Goal: Contribute content: Contribute content

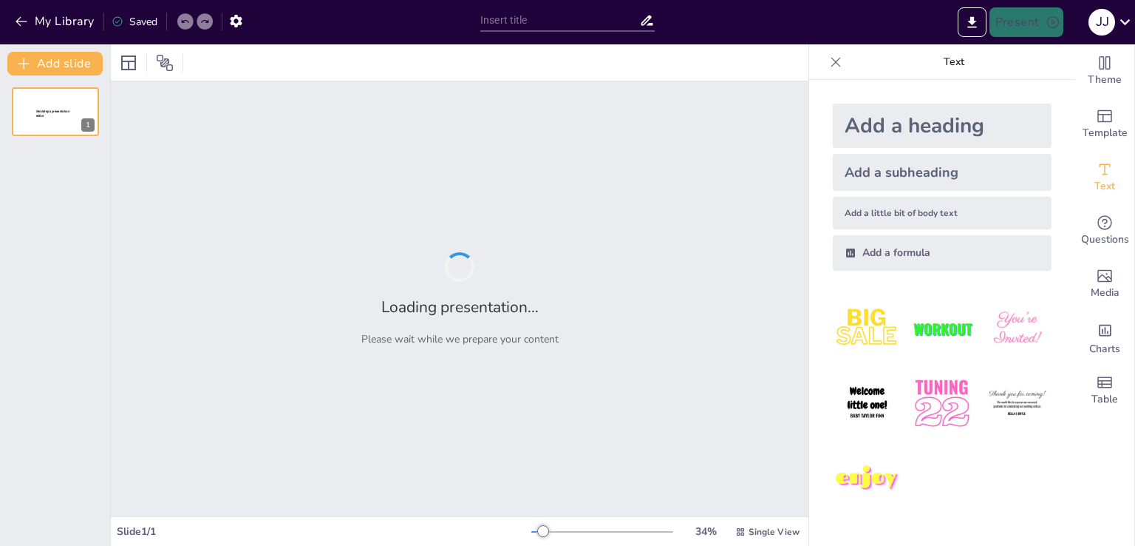
type input "varianza y desviacion estandar"
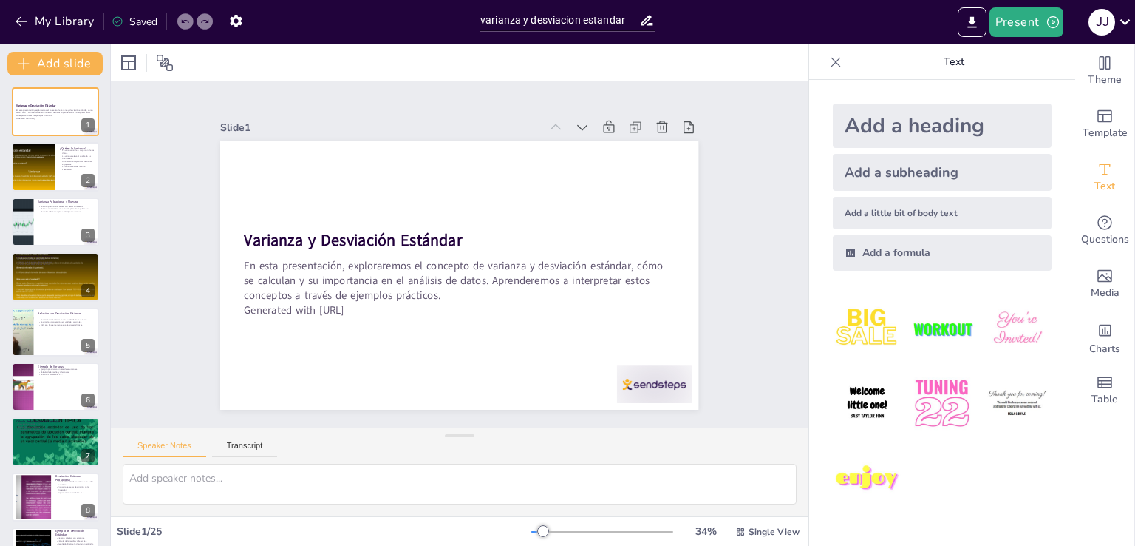
checkbox input "true"
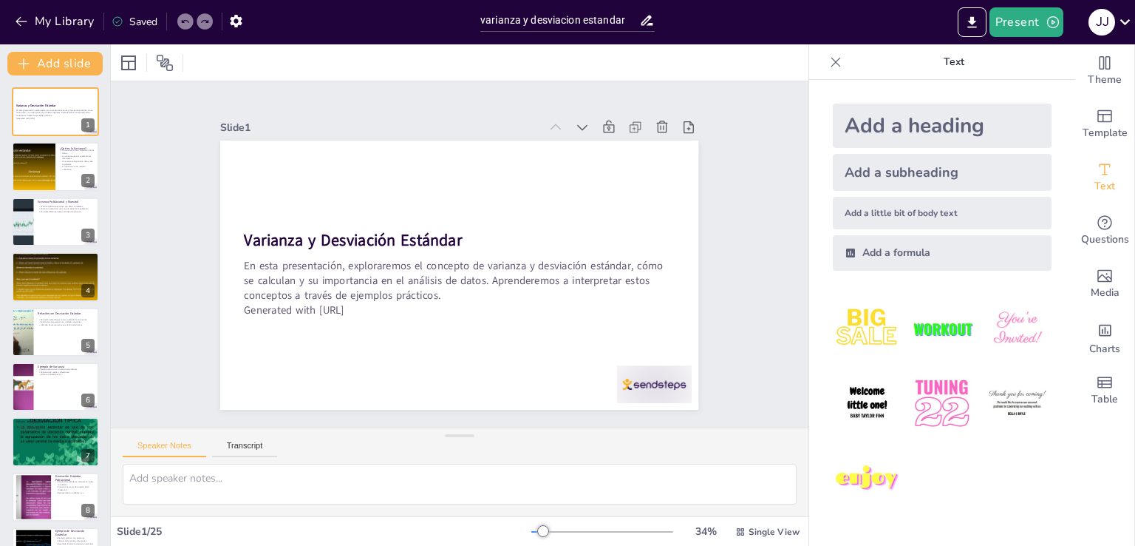
checkbox input "true"
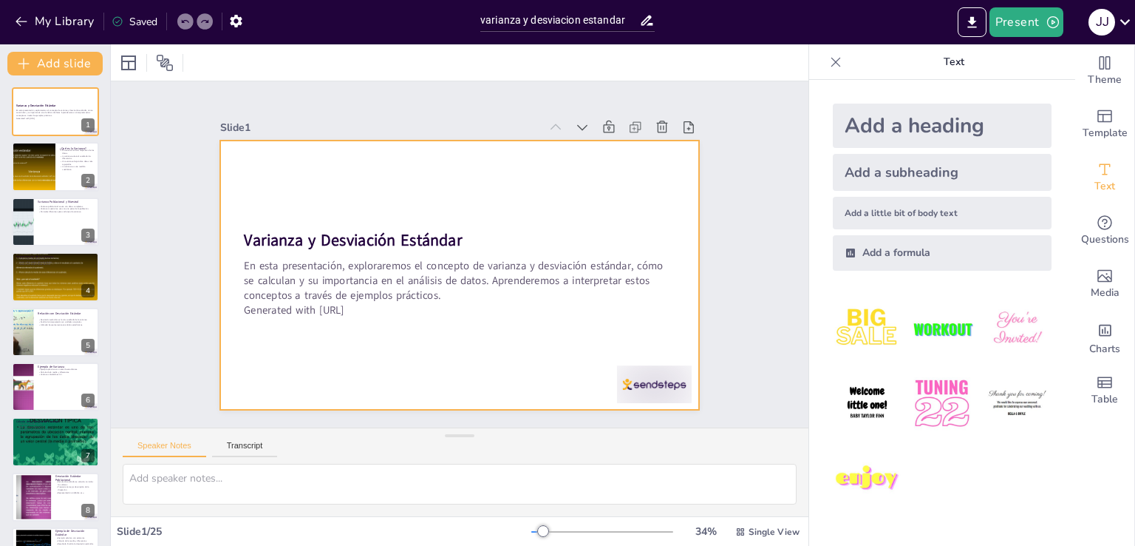
checkbox input "true"
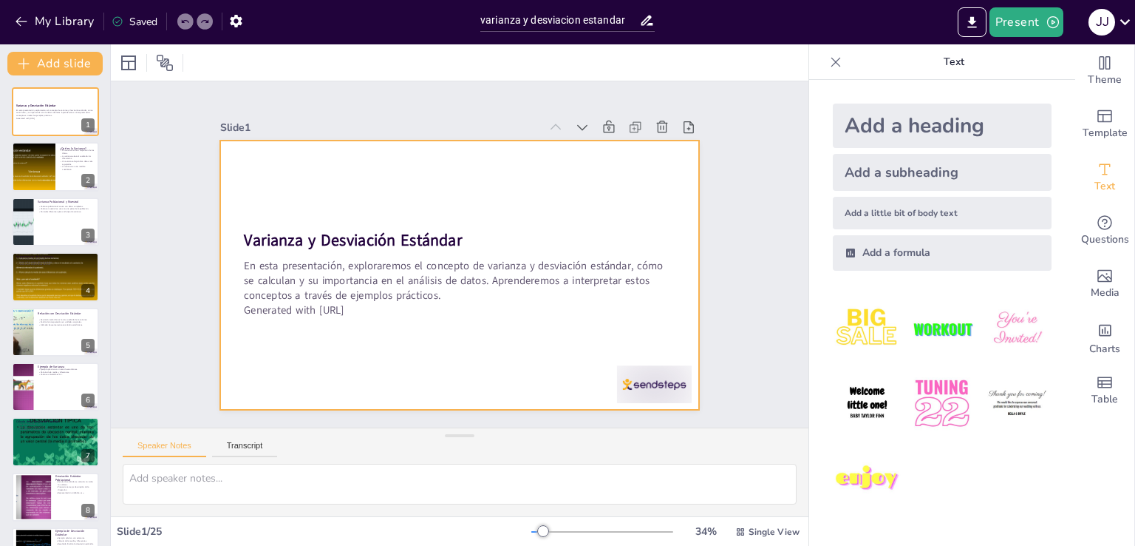
checkbox input "true"
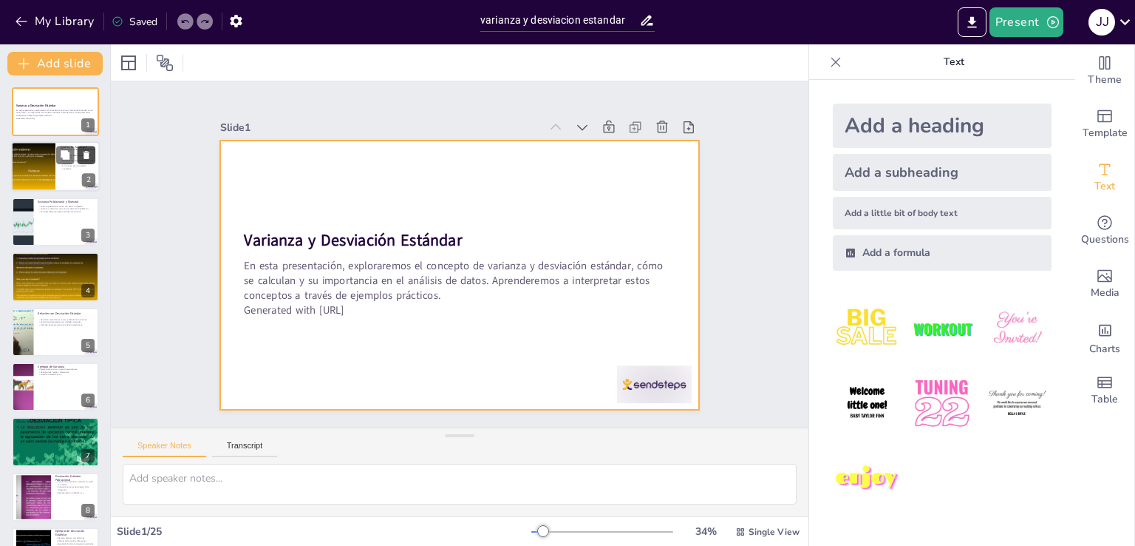
checkbox input "true"
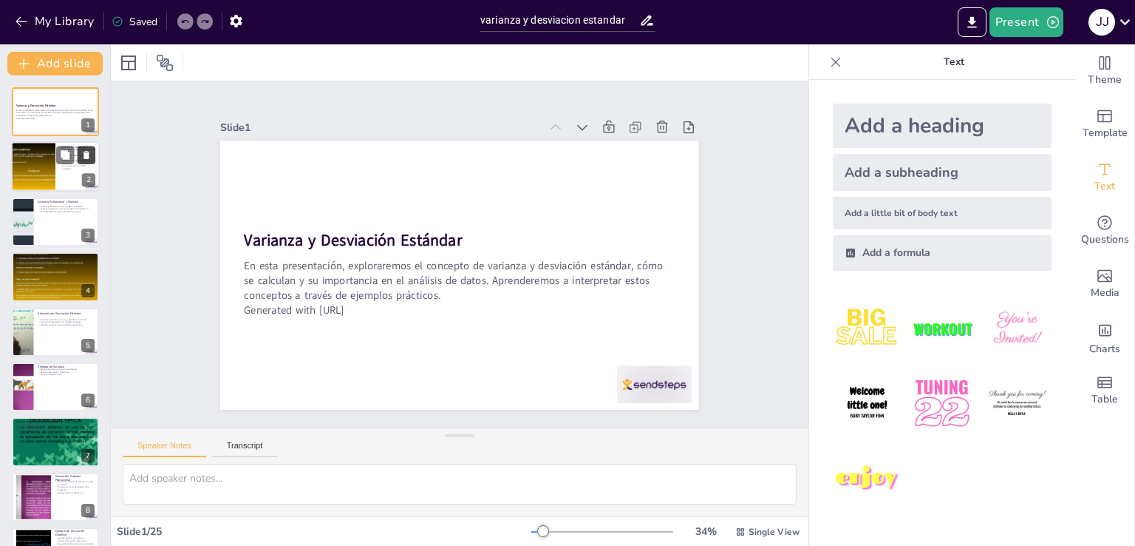
checkbox input "true"
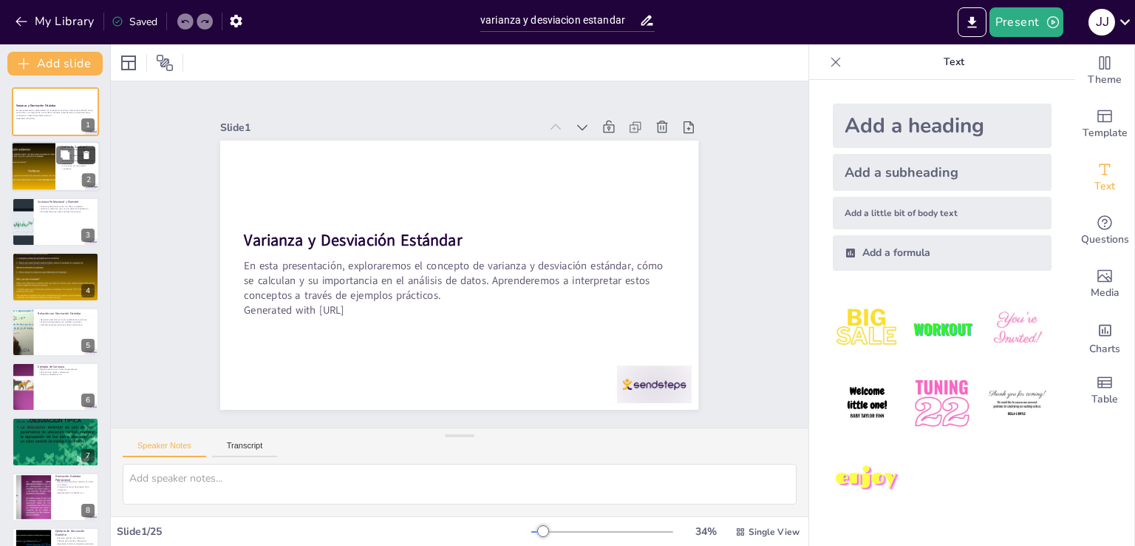
click at [90, 156] on icon at bounding box center [86, 155] width 10 height 10
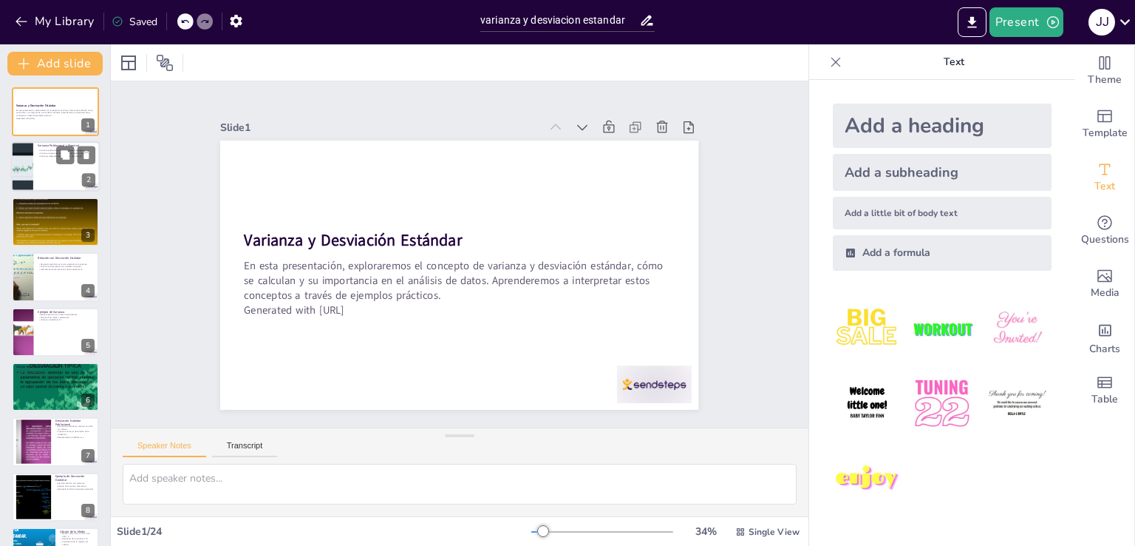
click at [44, 172] on div at bounding box center [55, 167] width 89 height 50
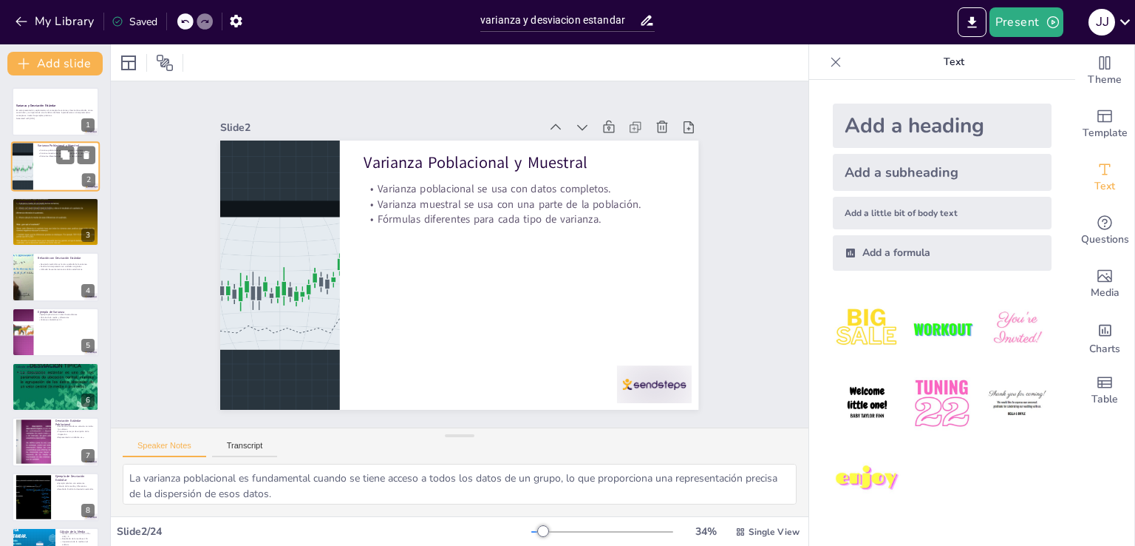
type textarea "La varianza poblacional es fundamental cuando se tiene acceso a todos los datos…"
checkbox input "true"
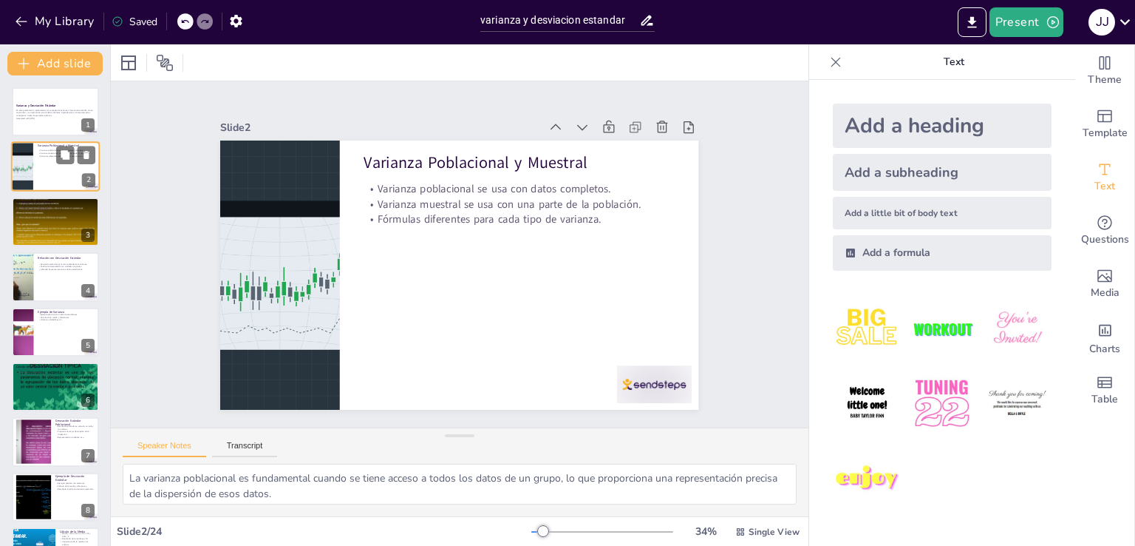
checkbox input "true"
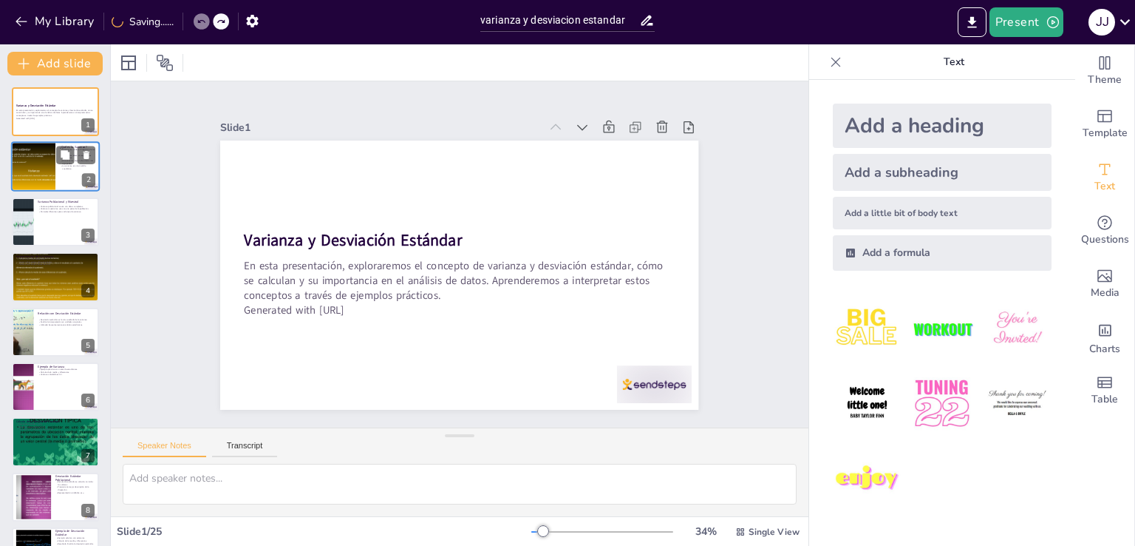
checkbox input "true"
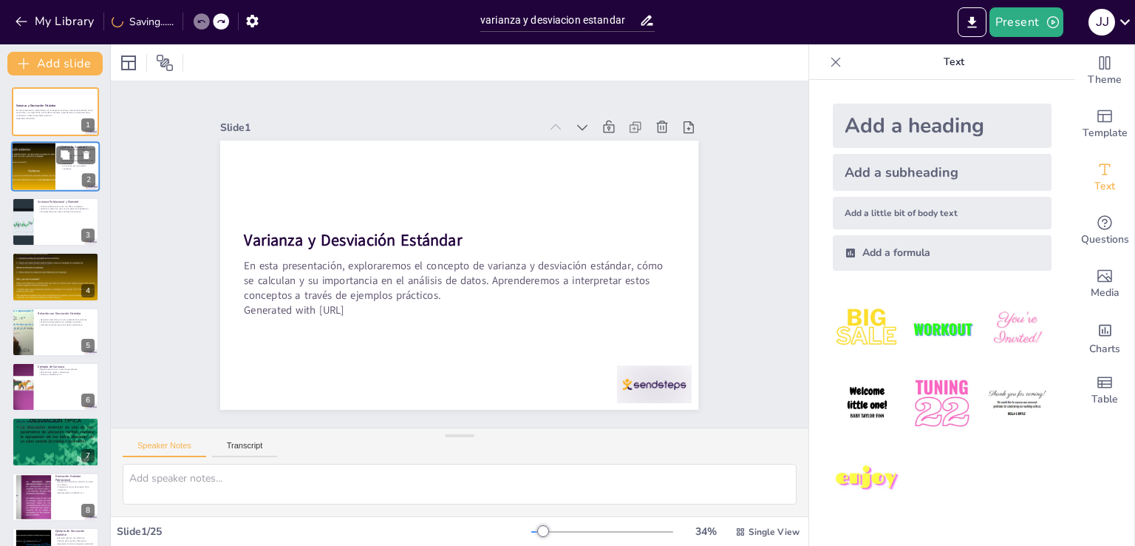
checkbox input "true"
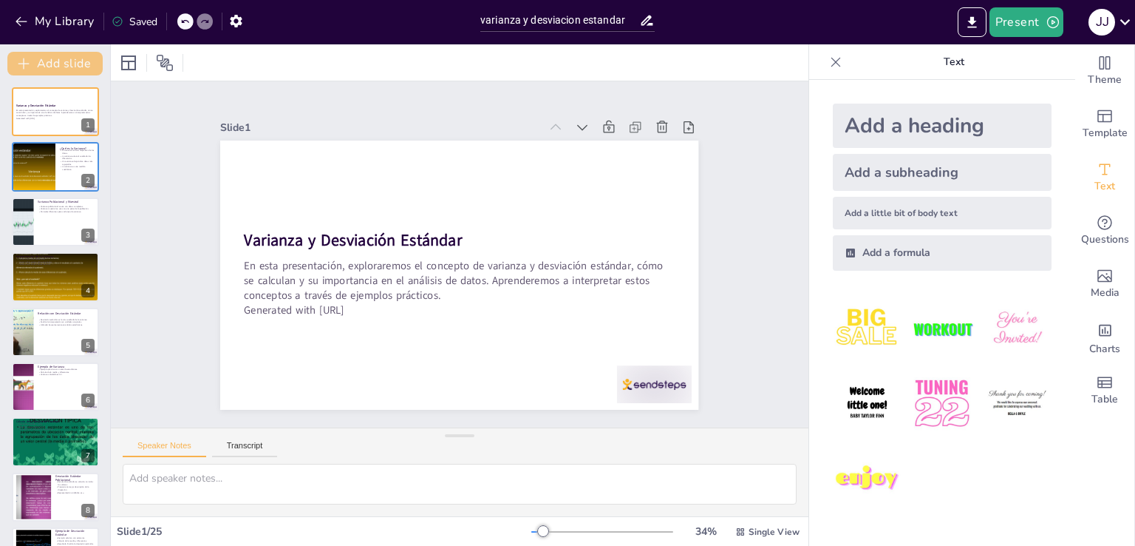
checkbox input "true"
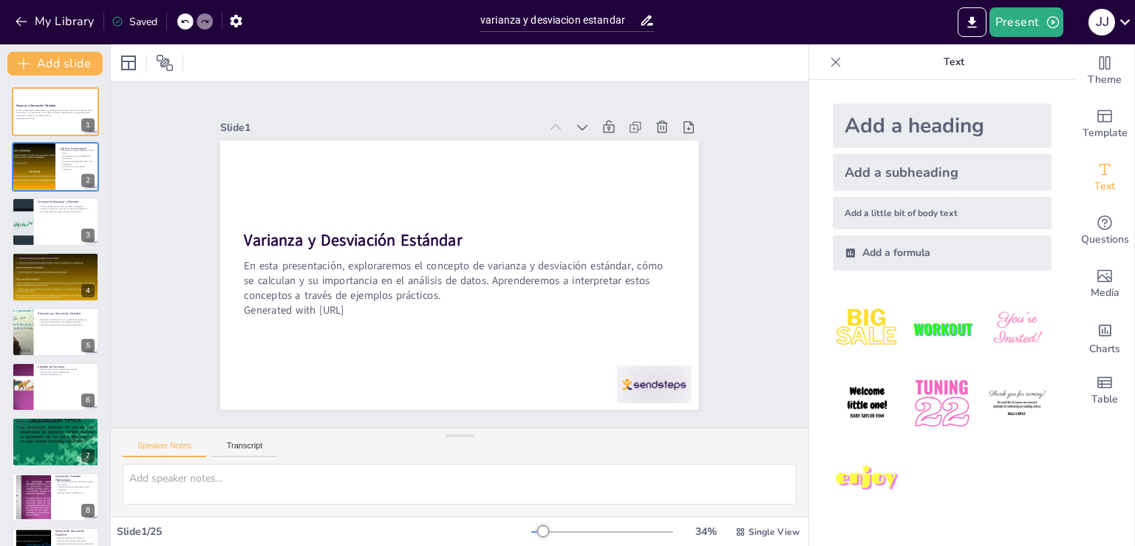
click at [179, 18] on div at bounding box center [185, 21] width 16 height 16
checkbox input "true"
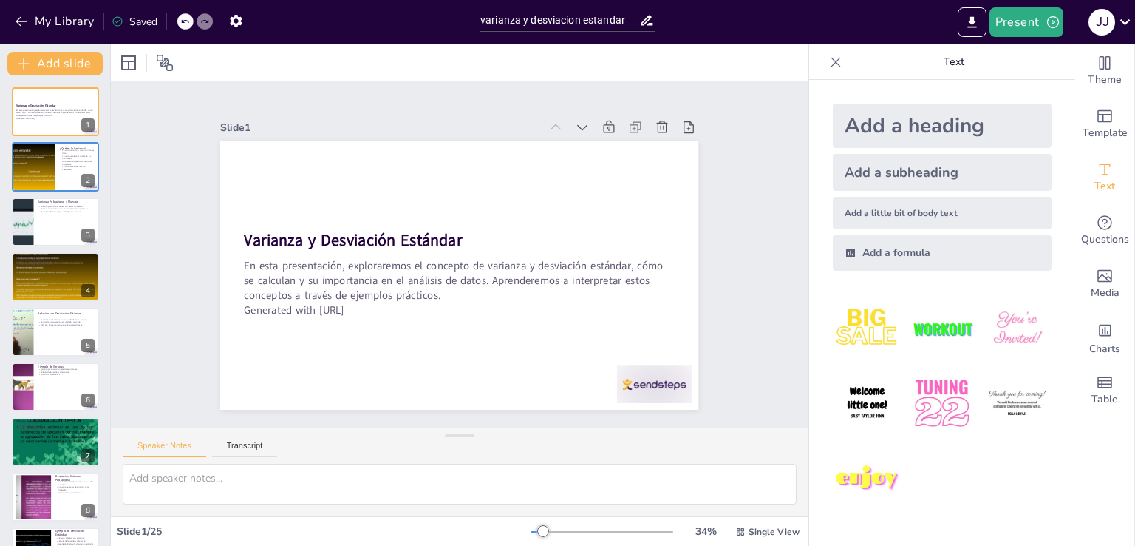
checkbox input "true"
click at [179, 19] on div at bounding box center [185, 21] width 16 height 16
checkbox input "true"
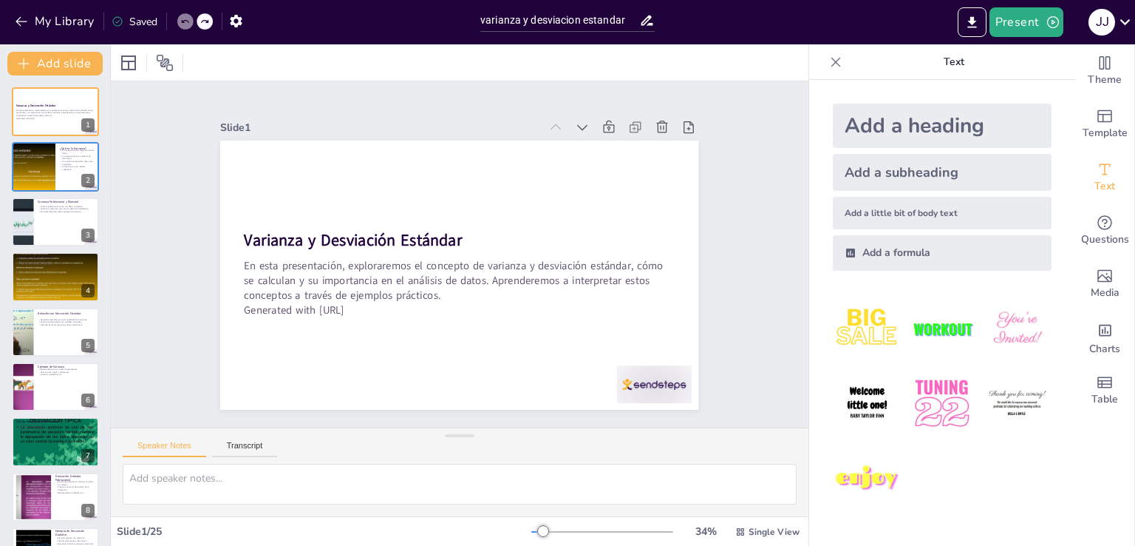
checkbox input "true"
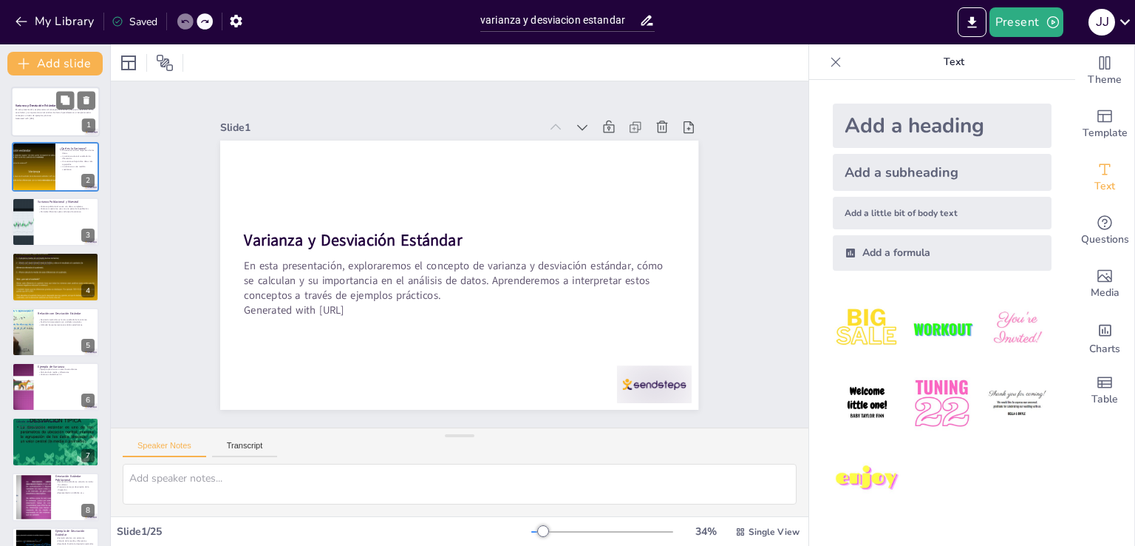
checkbox input "true"
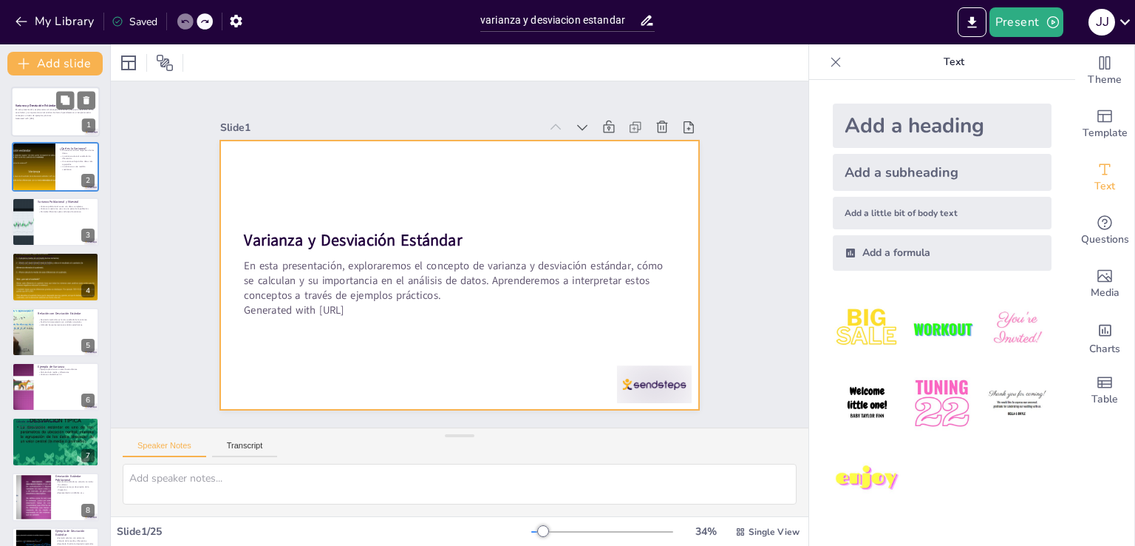
click at [47, 98] on div at bounding box center [55, 111] width 89 height 50
checkbox input "true"
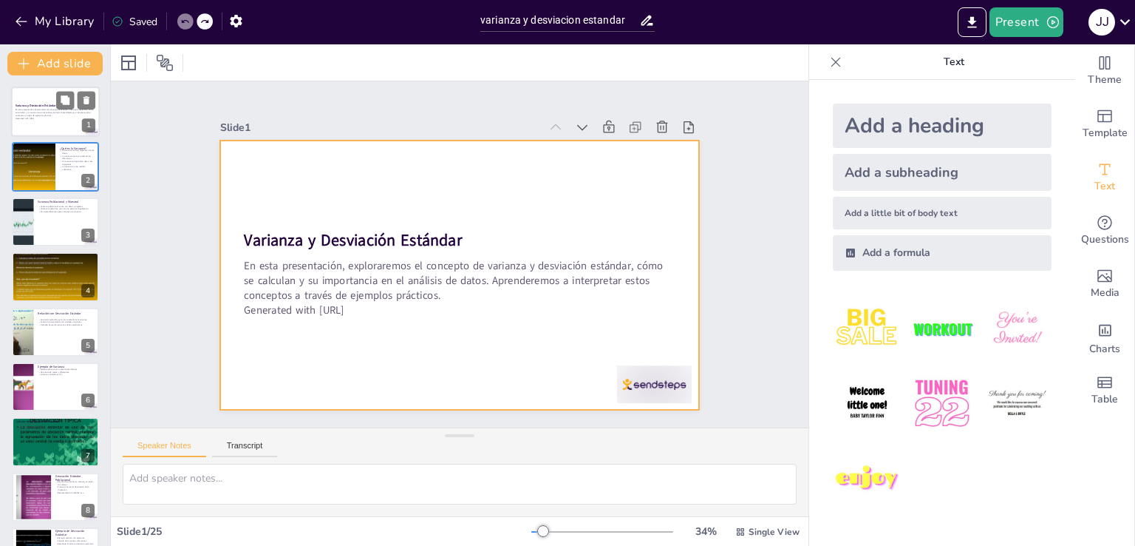
checkbox input "true"
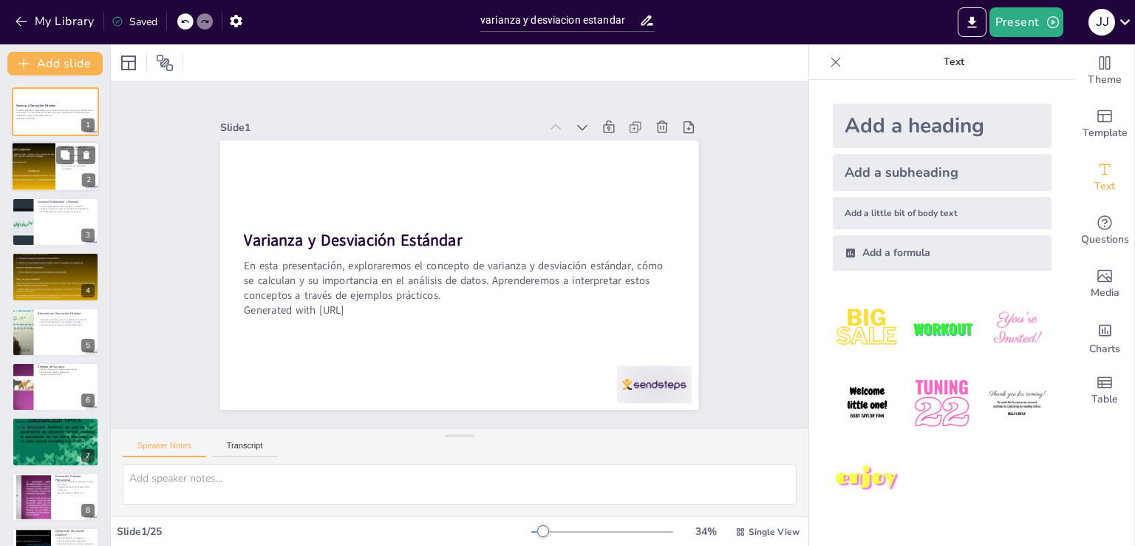
checkbox input "true"
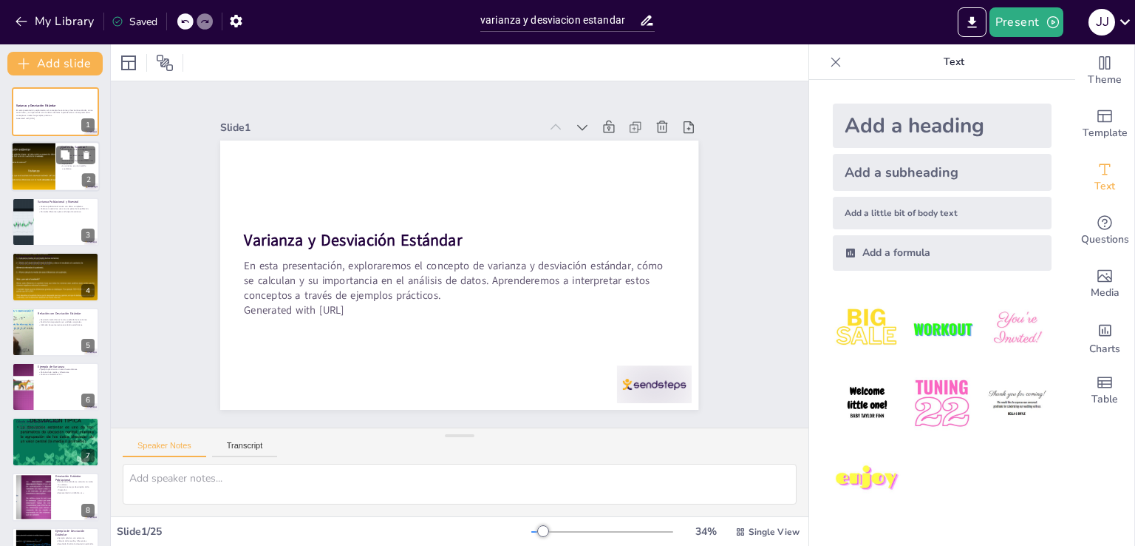
checkbox input "true"
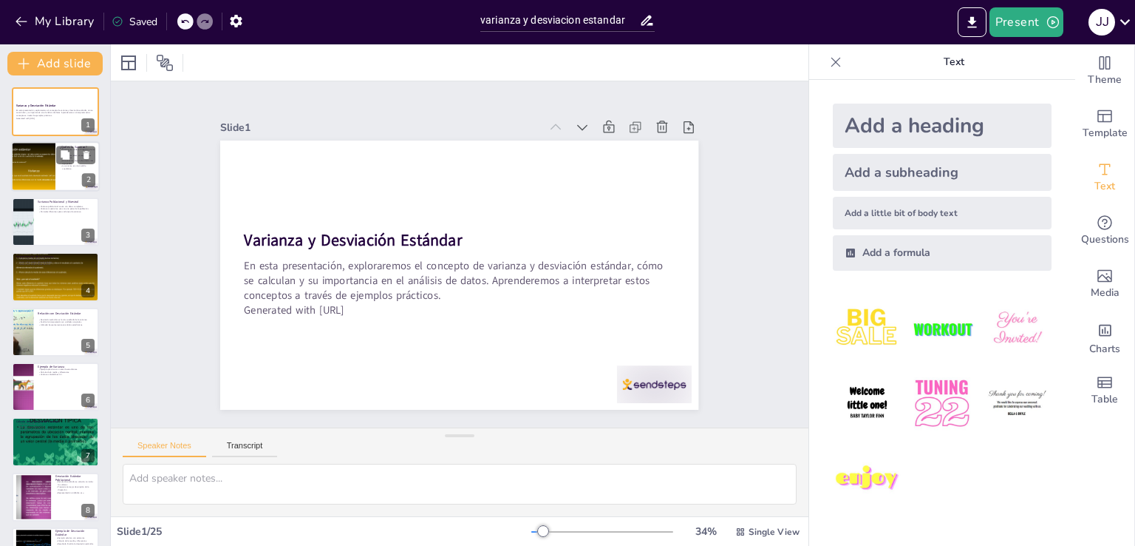
checkbox input "true"
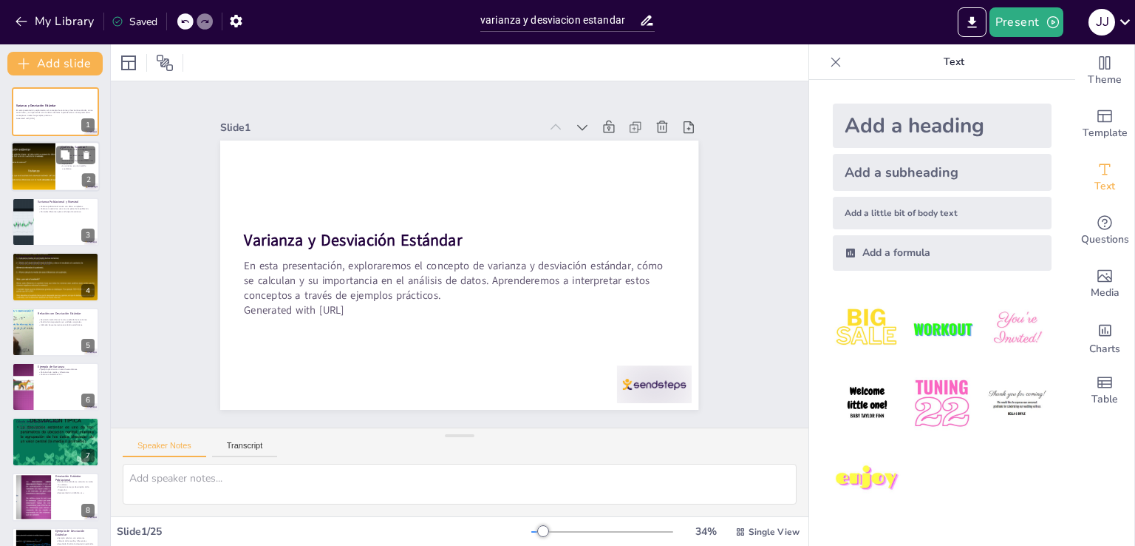
click at [35, 161] on div at bounding box center [33, 167] width 67 height 50
type textarea "La varianza es esencial para entender cómo se distribuyen los datos en relación…"
checkbox input "true"
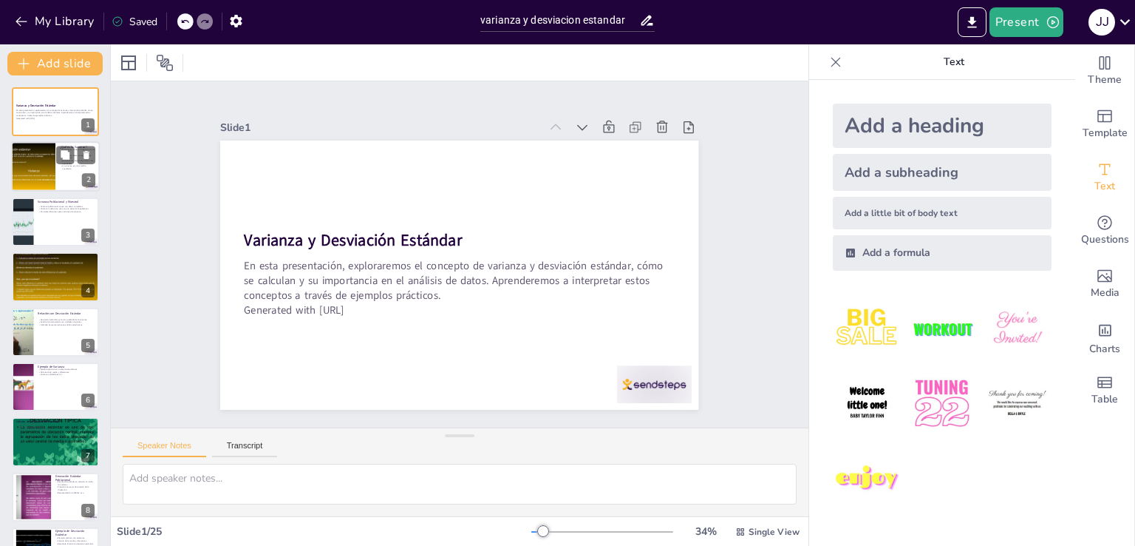
checkbox input "true"
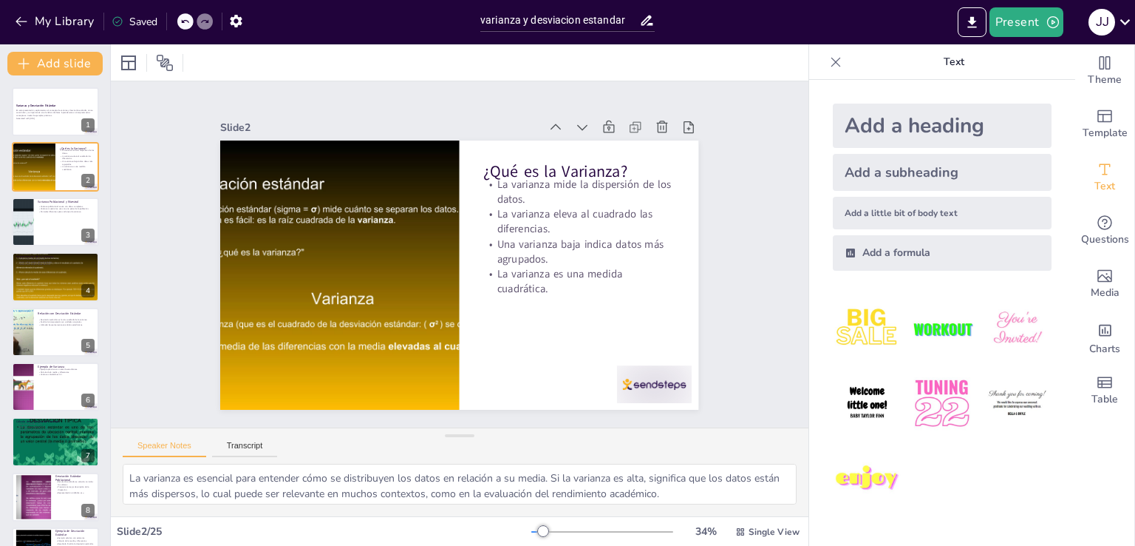
checkbox input "true"
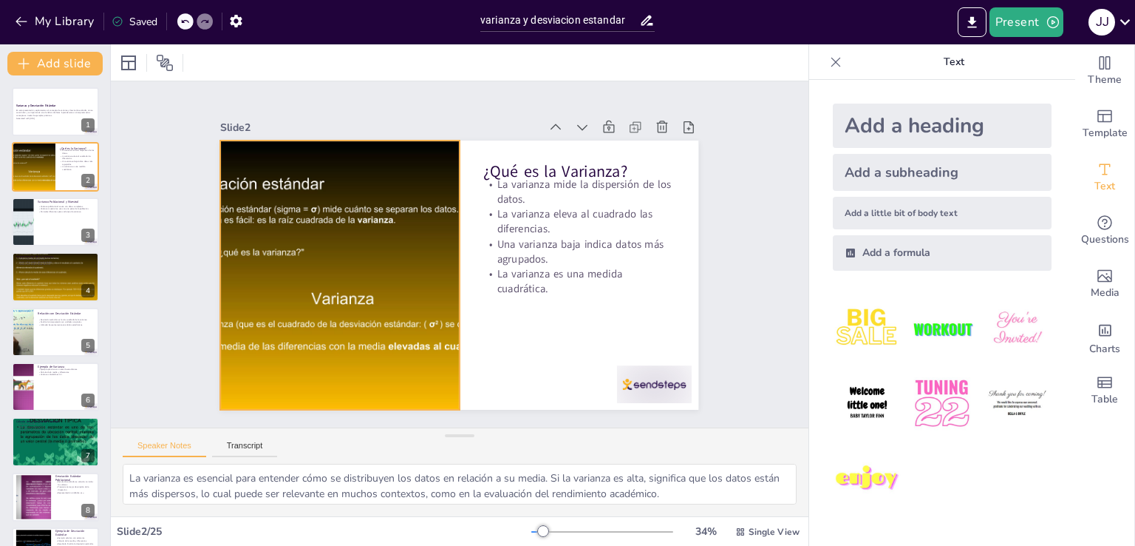
checkbox input "true"
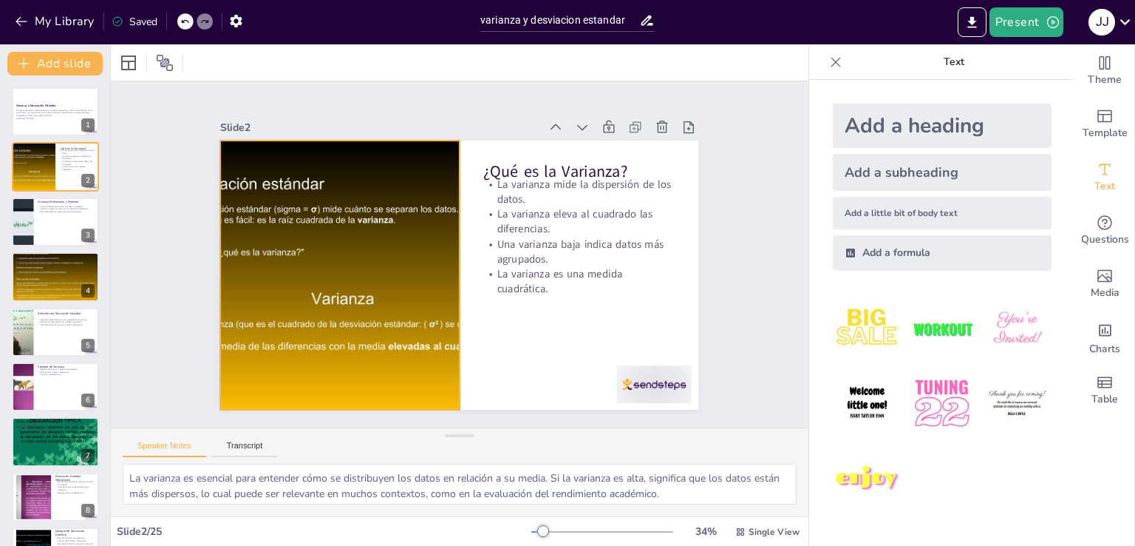
click at [260, 212] on div at bounding box center [339, 236] width 424 height 367
checkbox input "true"
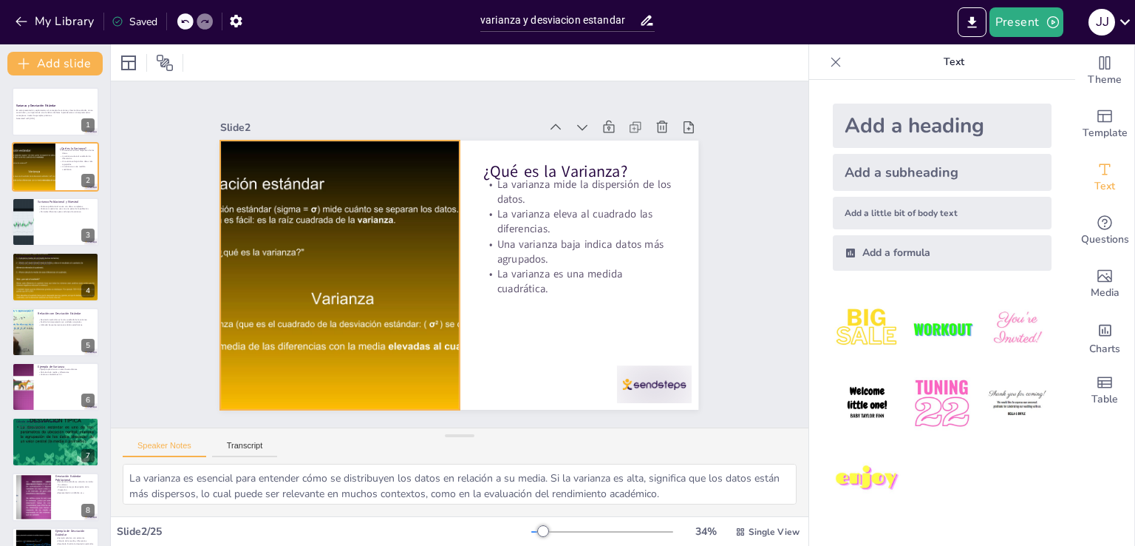
checkbox input "true"
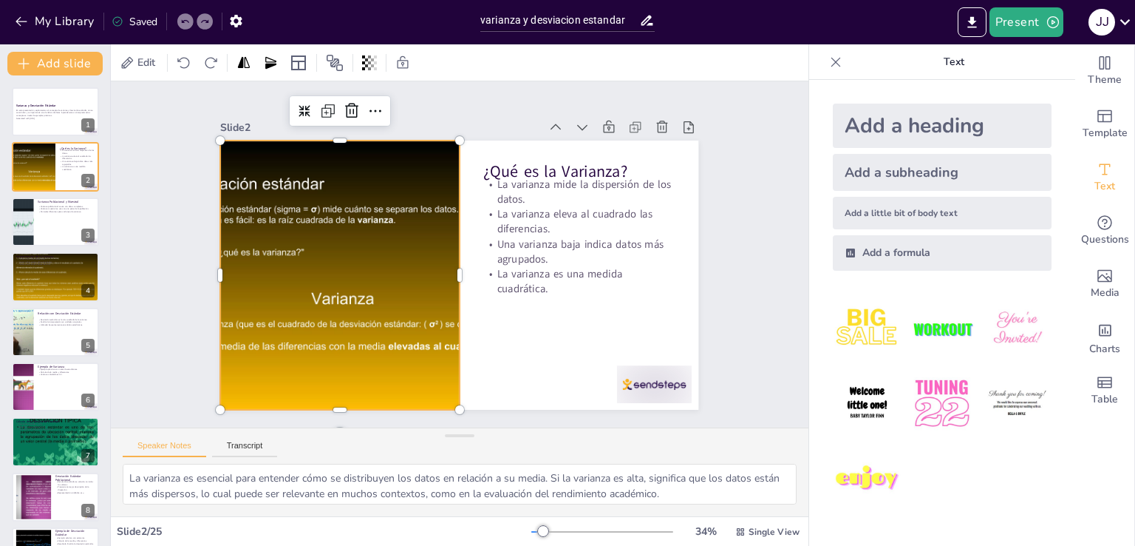
checkbox input "true"
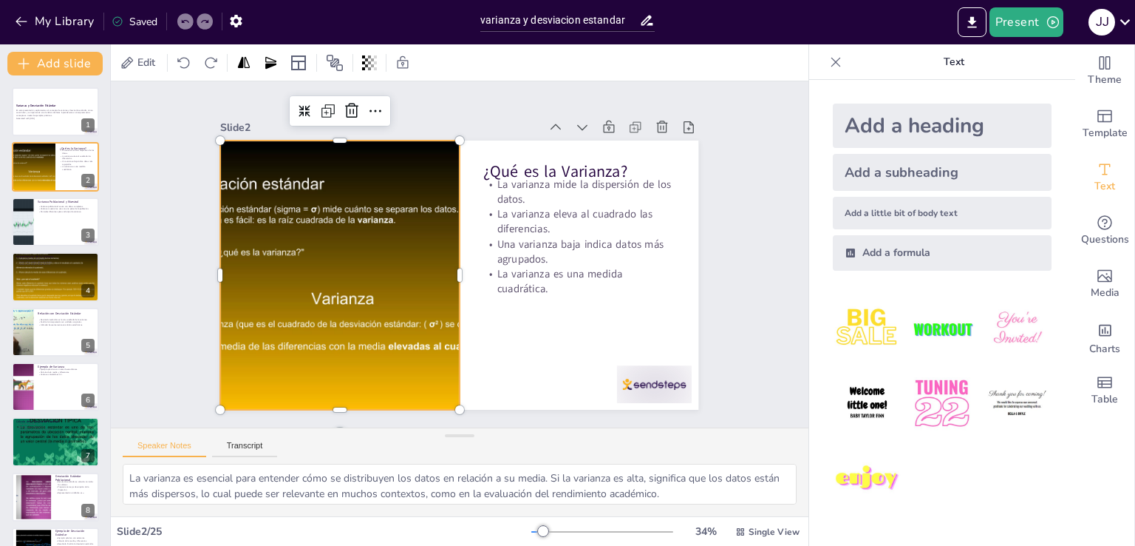
checkbox input "true"
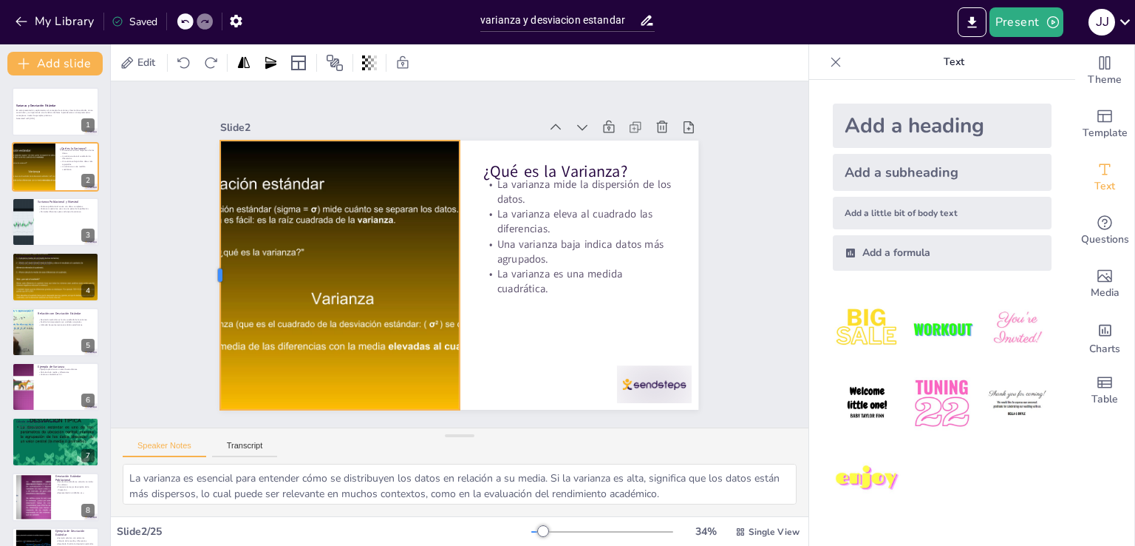
checkbox input "true"
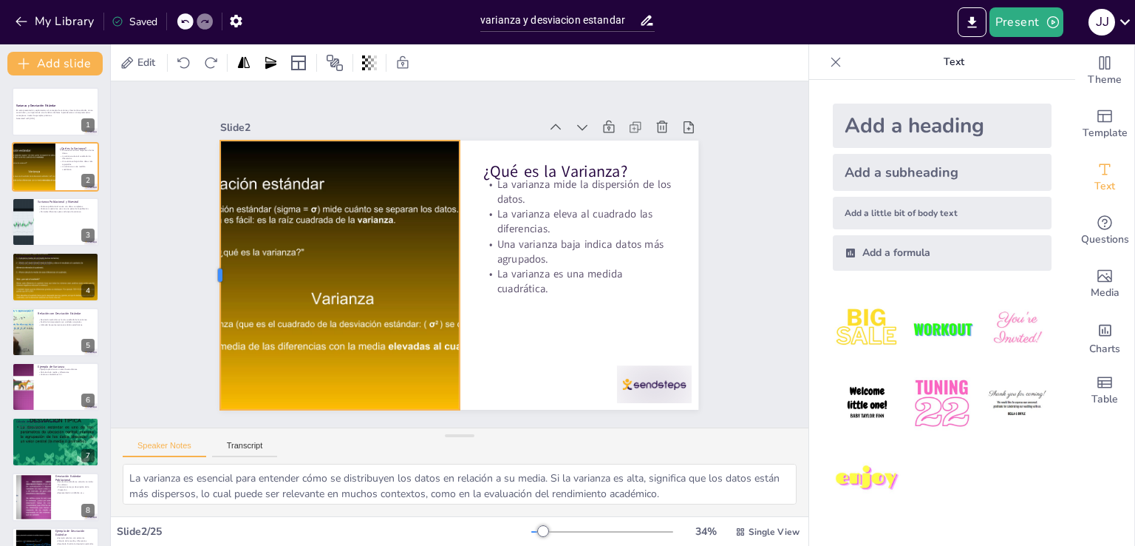
checkbox input "true"
drag, startPoint x: 208, startPoint y: 270, endPoint x: 158, endPoint y: 265, distance: 49.7
click at [167, 265] on div at bounding box center [227, 173] width 120 height 251
checkbox input "true"
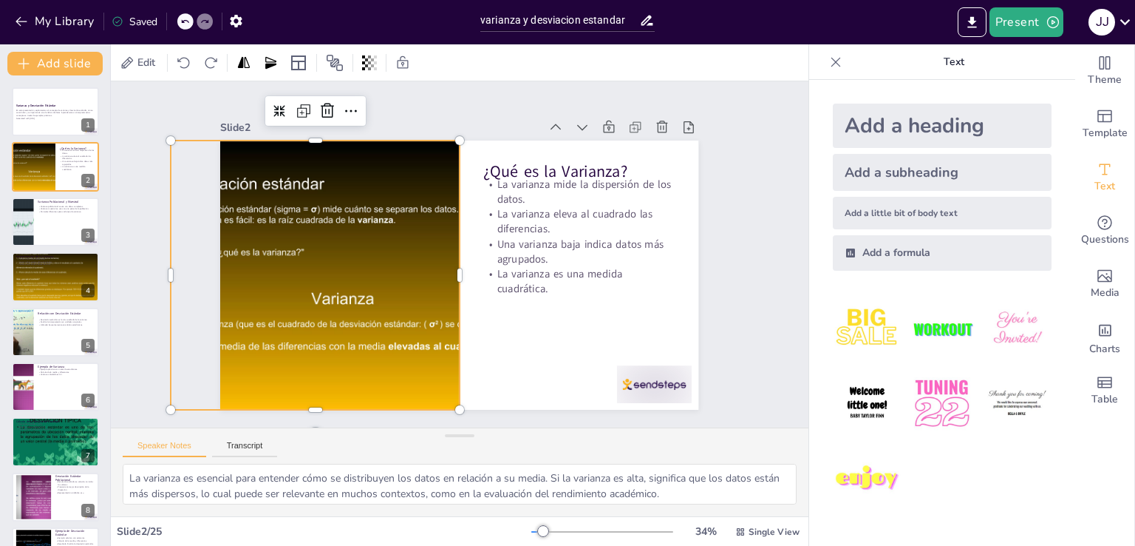
checkbox input "true"
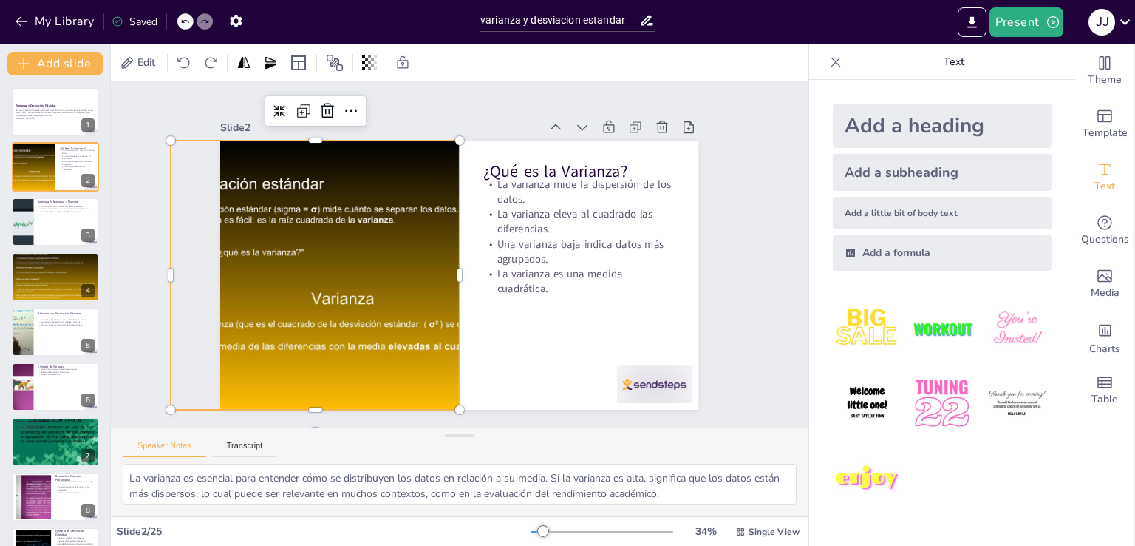
checkbox input "true"
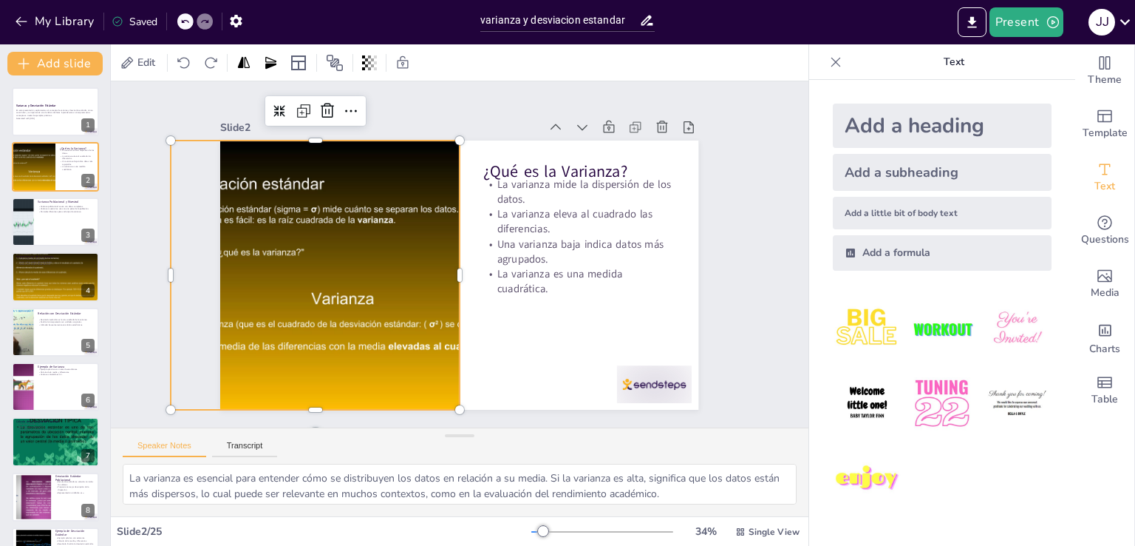
checkbox input "true"
click at [291, 262] on div at bounding box center [339, 237] width 424 height 367
checkbox input "true"
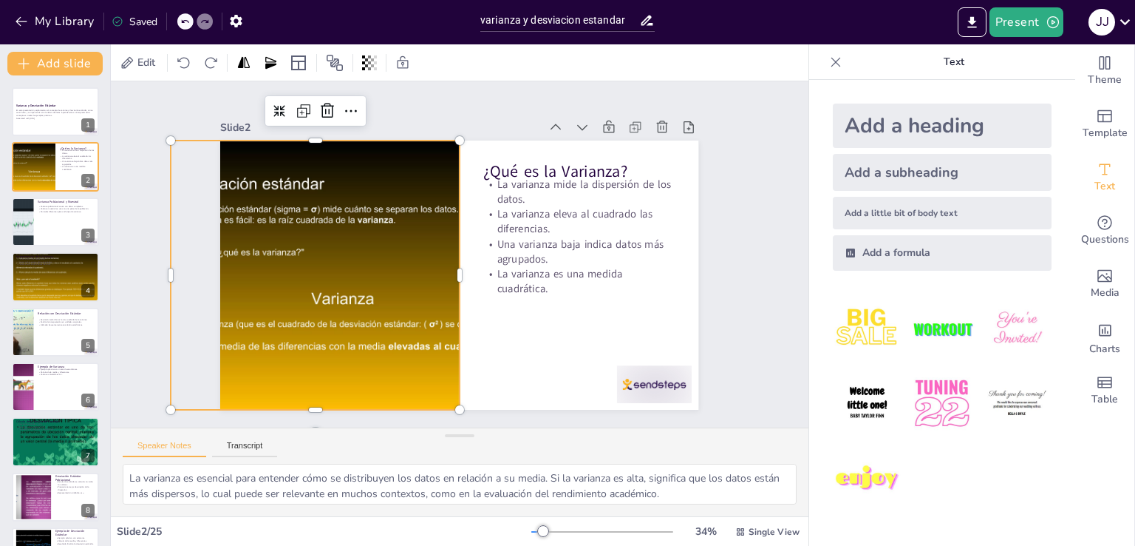
checkbox input "true"
click at [308, 262] on div at bounding box center [339, 237] width 424 height 367
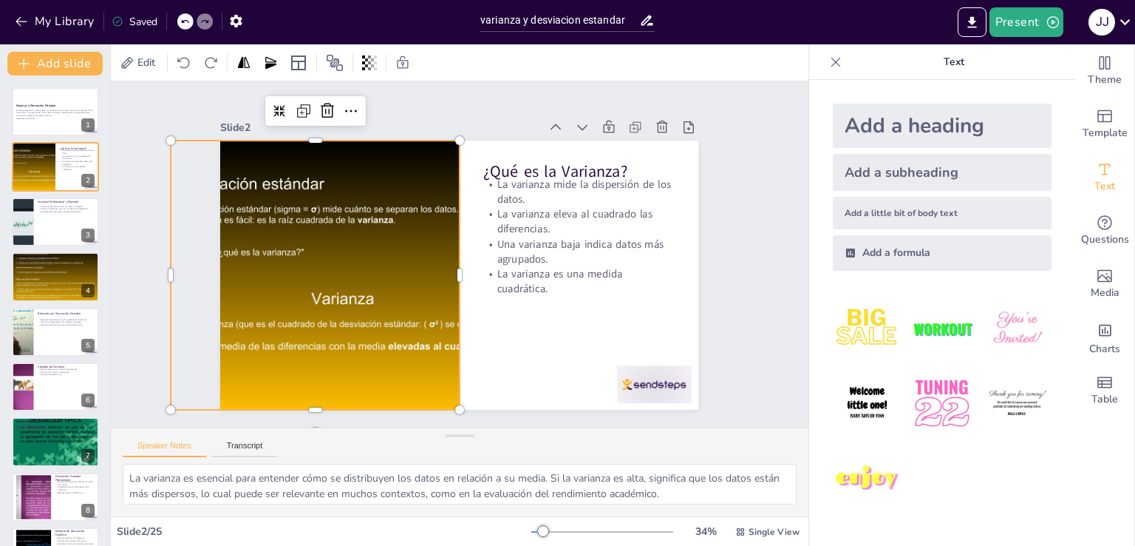
checkbox input "true"
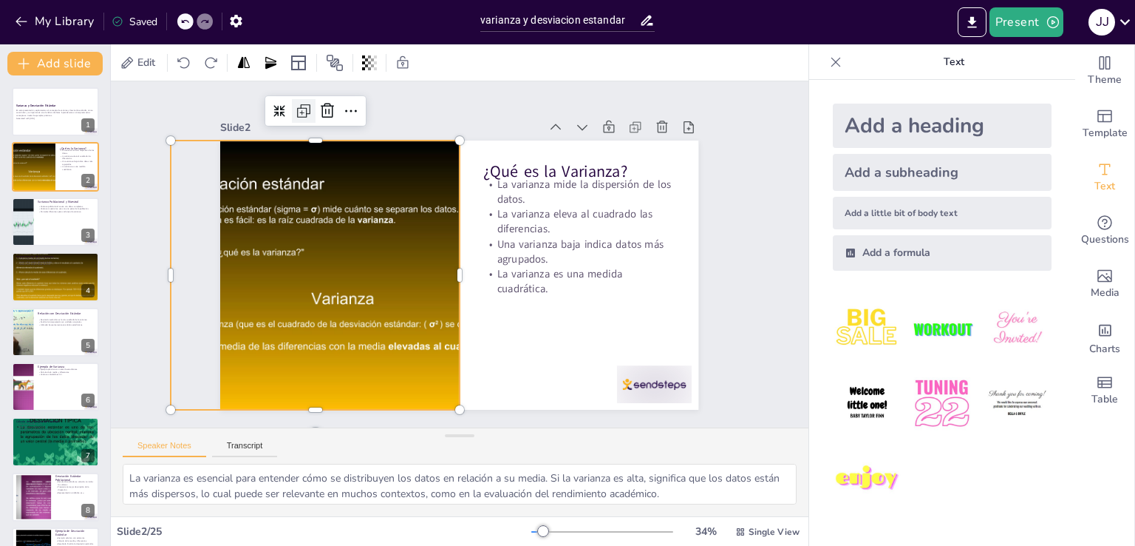
checkbox input "true"
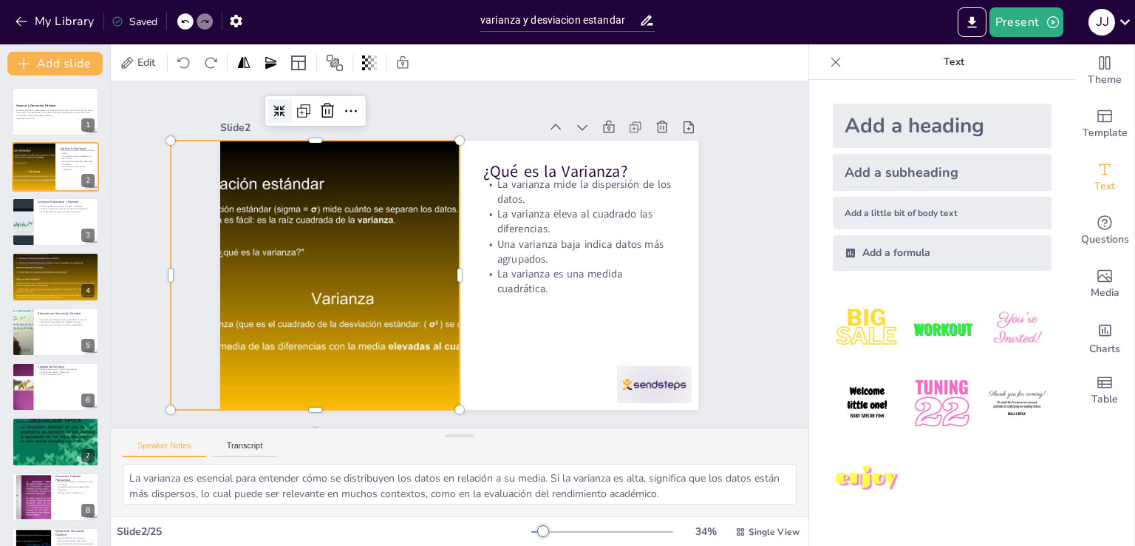
click at [326, 69] on icon at bounding box center [333, 62] width 15 height 15
checkbox input "true"
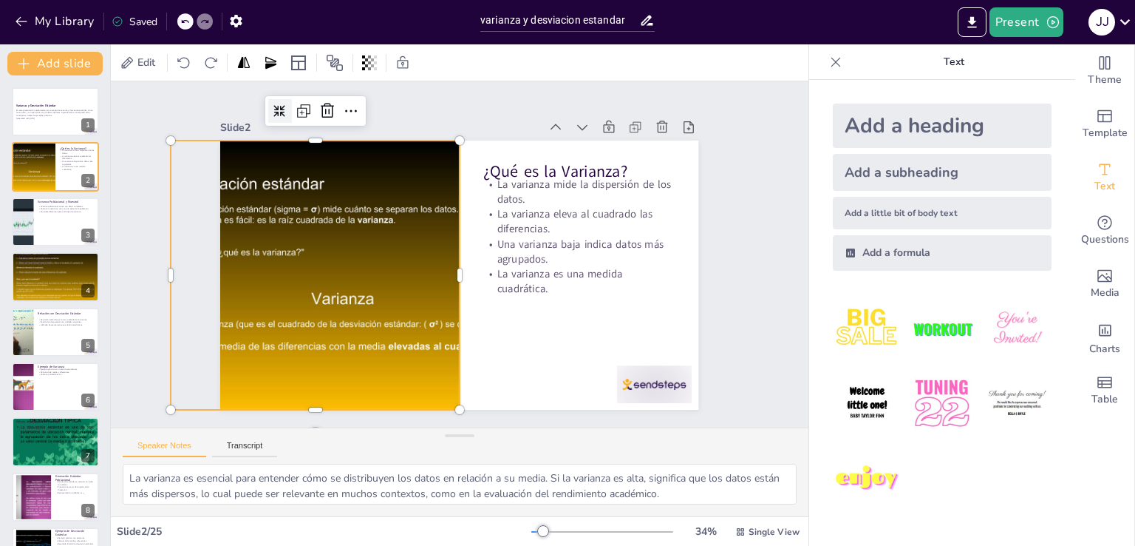
checkbox input "true"
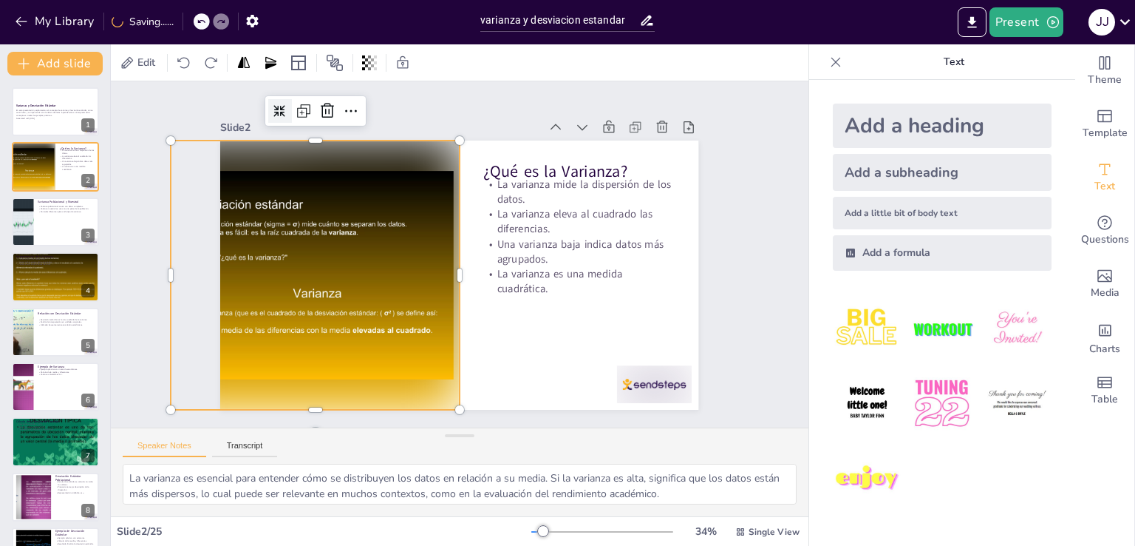
click at [486, 35] on icon at bounding box center [494, 26] width 17 height 17
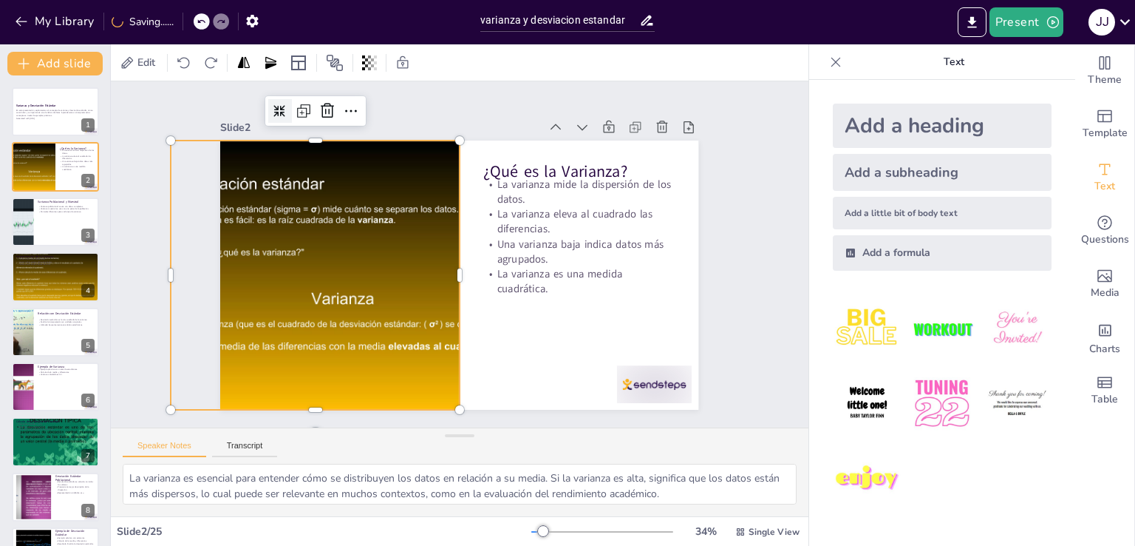
checkbox input "true"
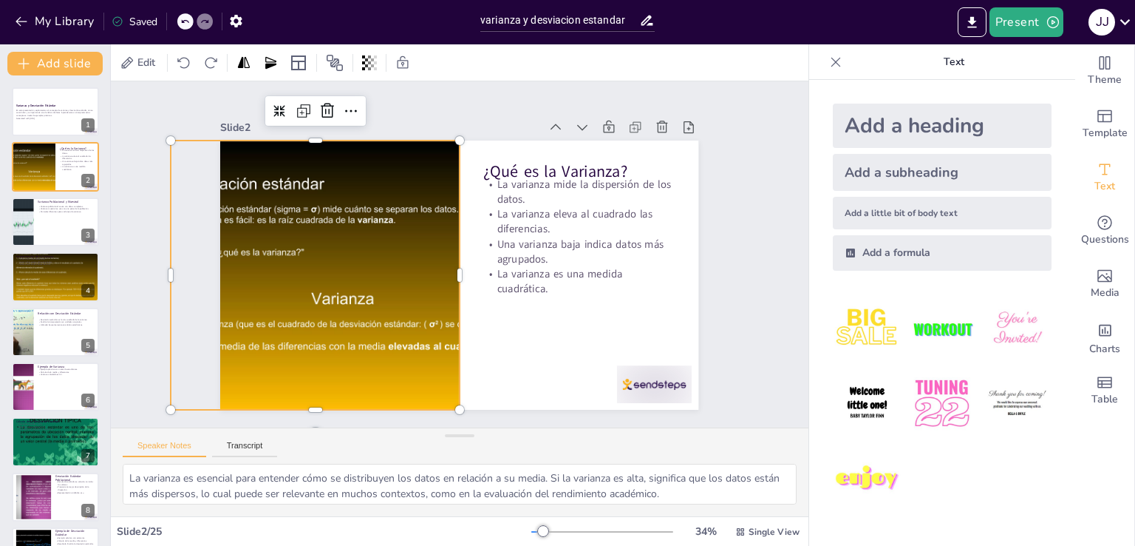
checkbox input "true"
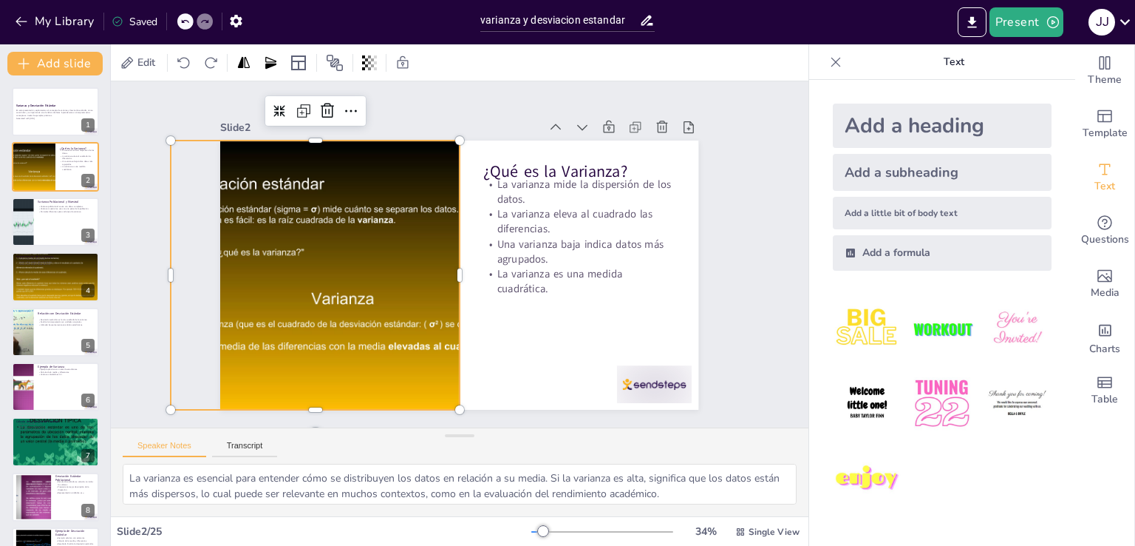
checkbox input "true"
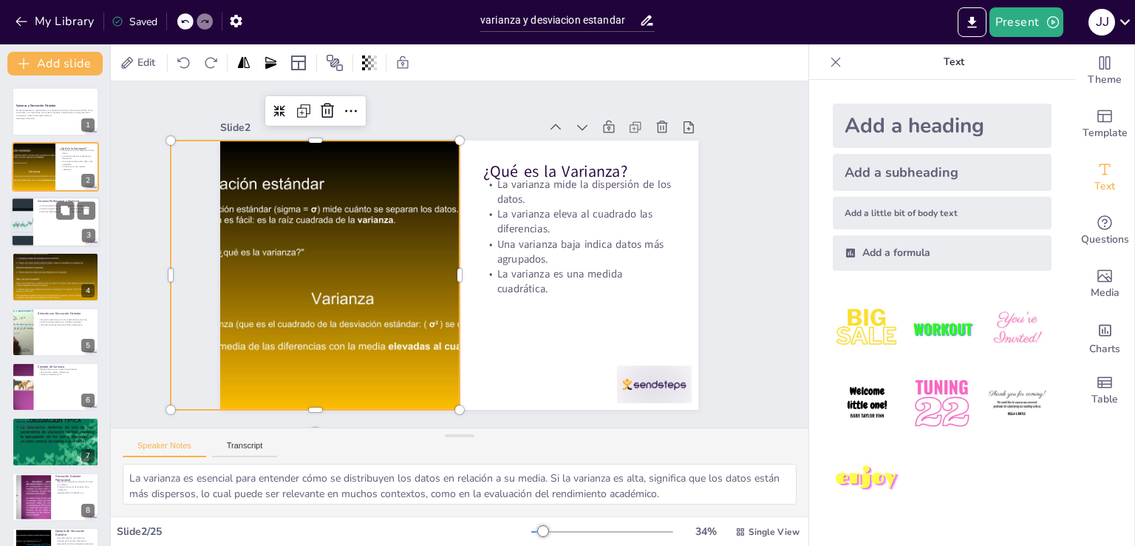
checkbox input "true"
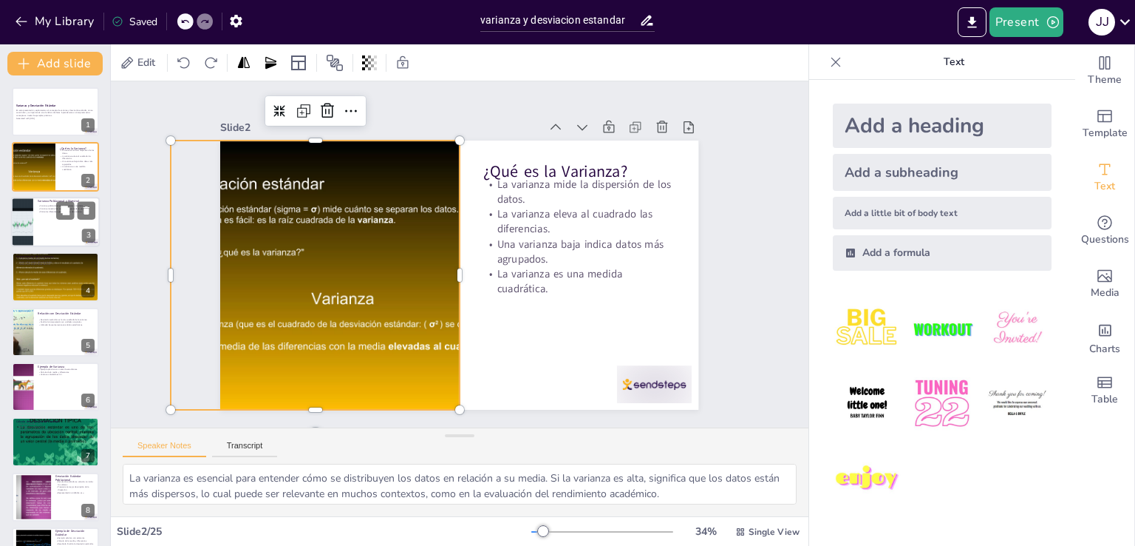
checkbox input "true"
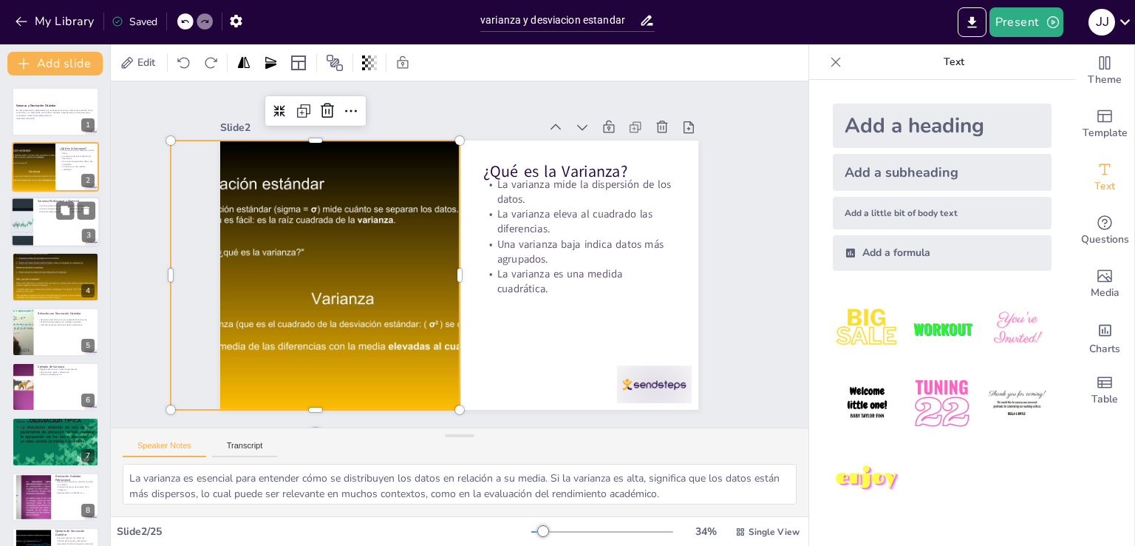
click at [39, 228] on div at bounding box center [55, 222] width 89 height 50
type textarea "La varianza poblacional es fundamental cuando se tiene acceso a todos los datos…"
checkbox input "true"
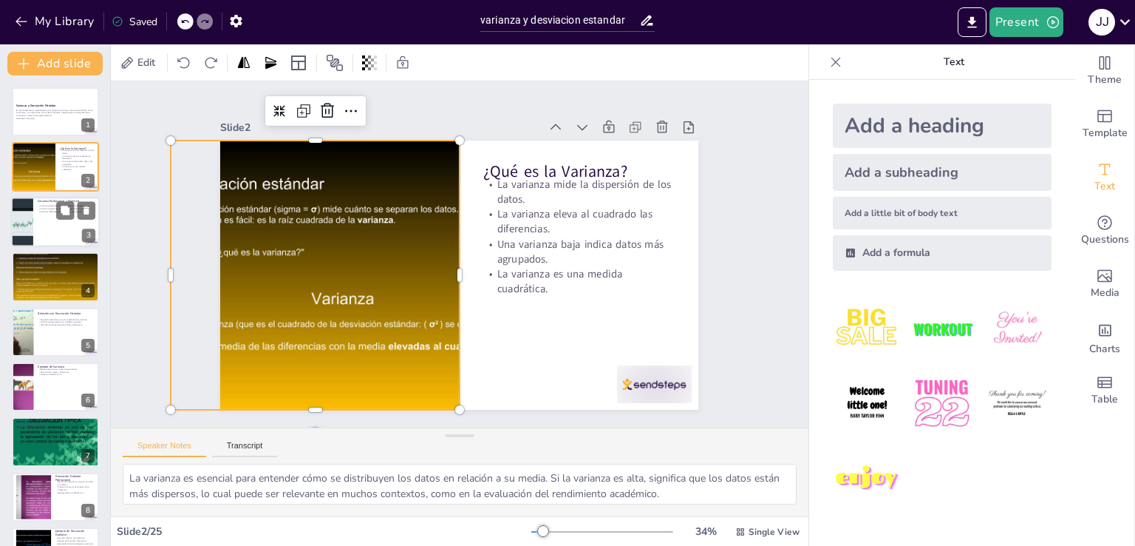
checkbox input "true"
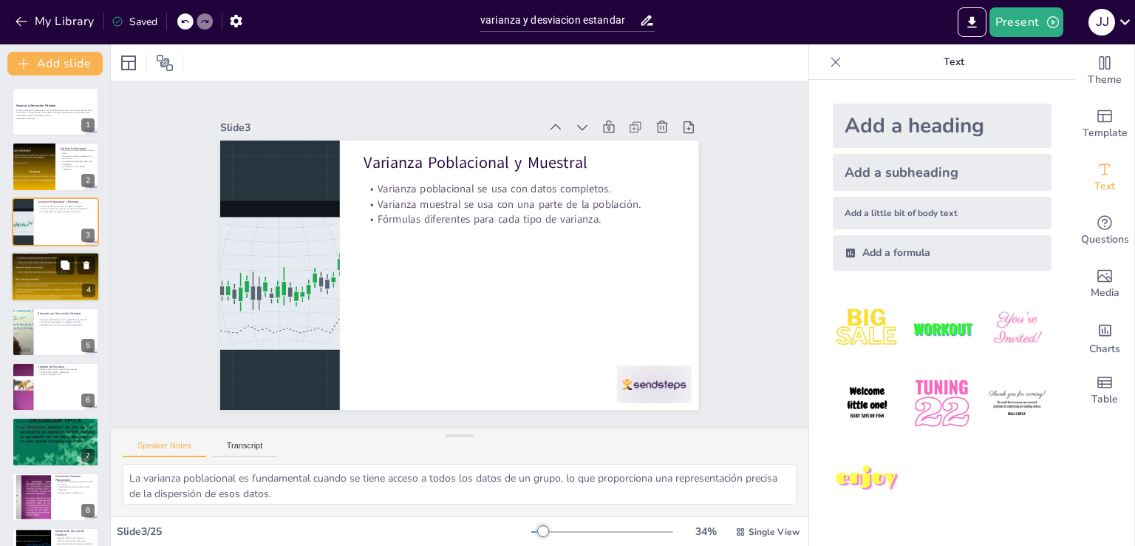
checkbox input "true"
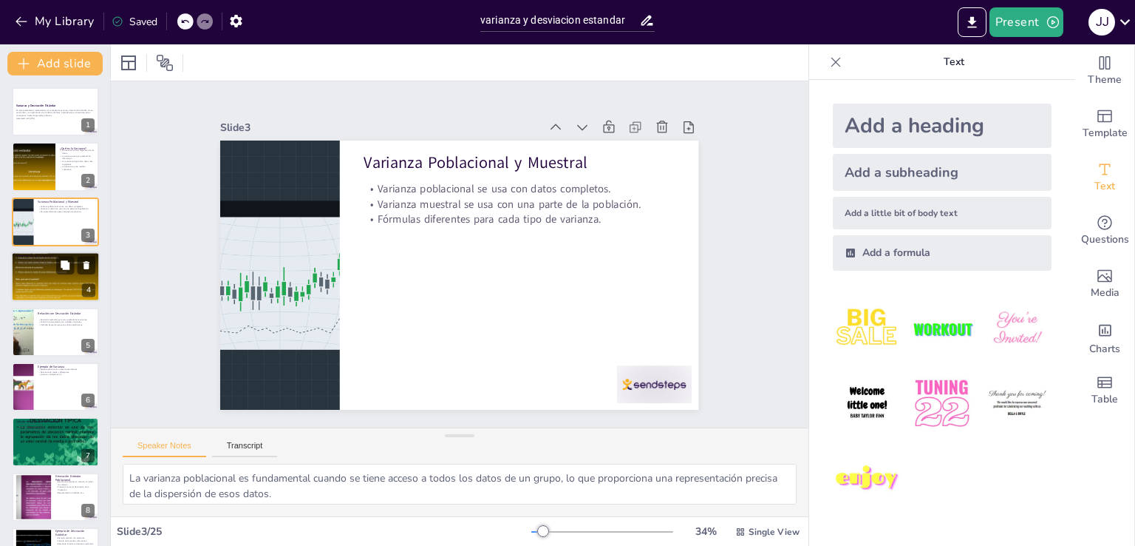
click at [39, 279] on div at bounding box center [55, 276] width 89 height 67
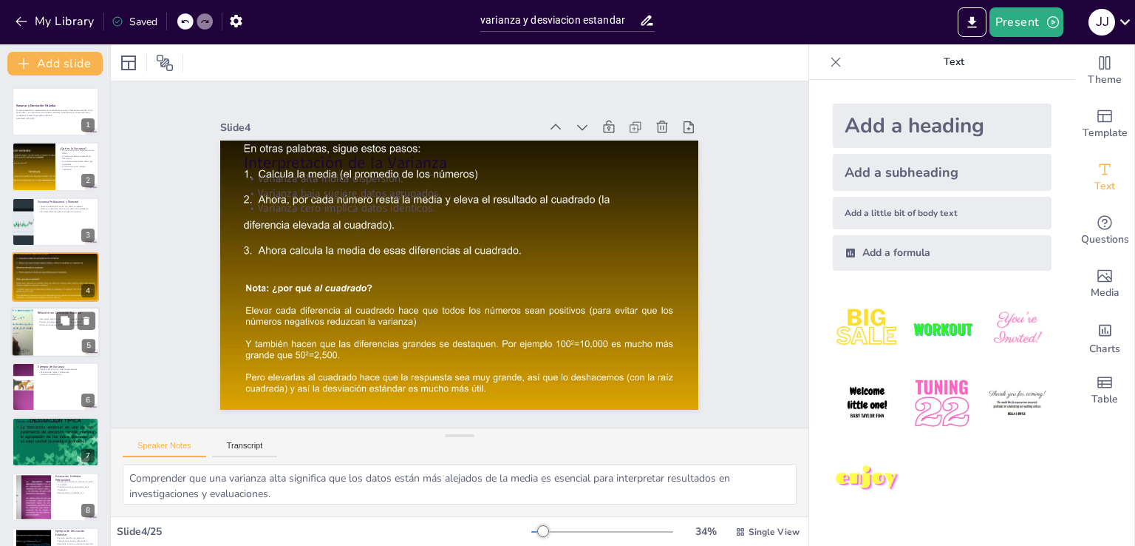
click at [41, 331] on div at bounding box center [55, 332] width 89 height 50
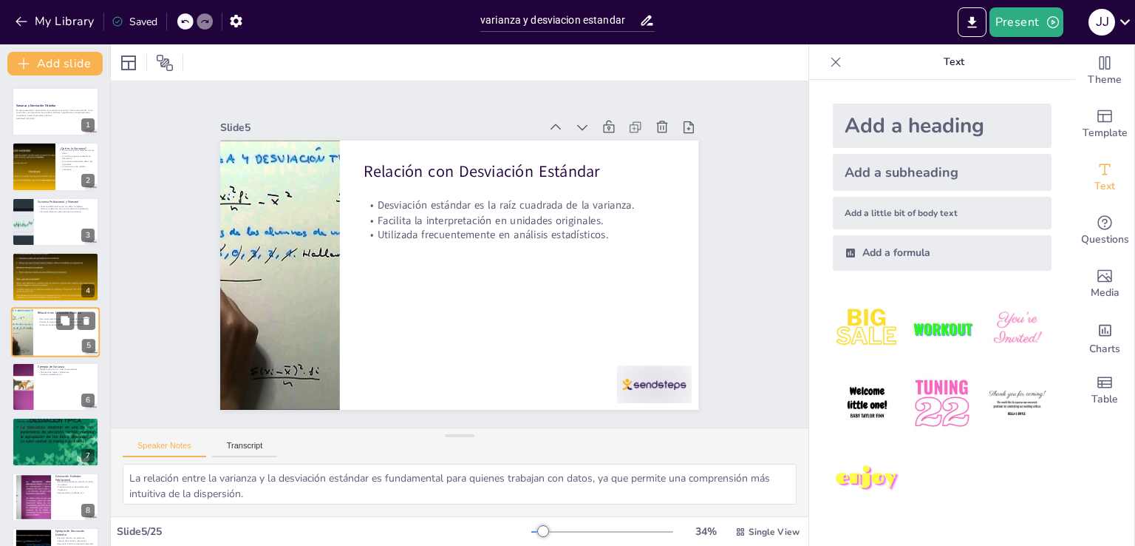
scroll to position [21, 0]
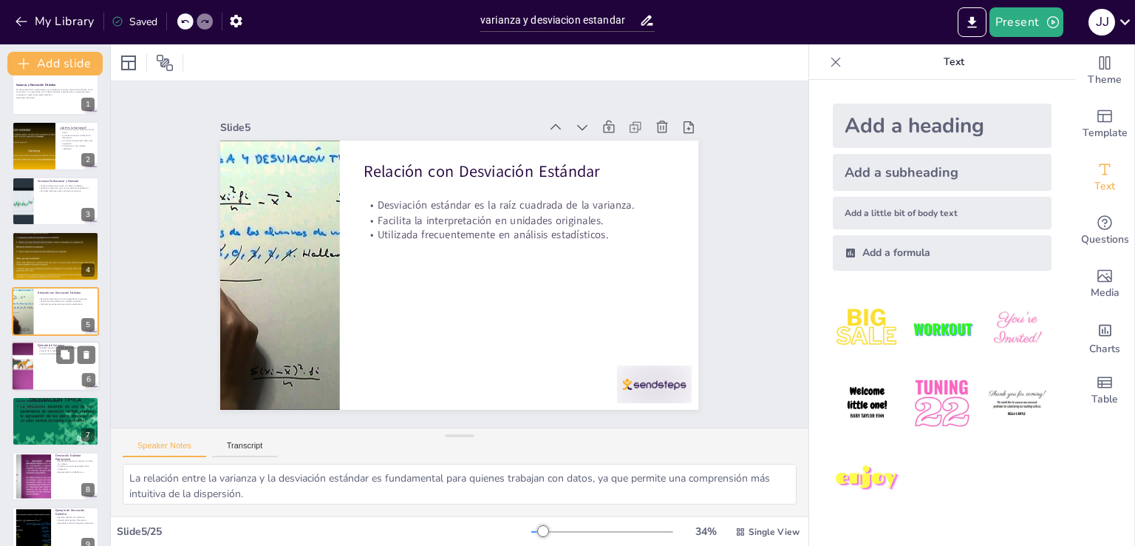
click at [42, 384] on div at bounding box center [55, 366] width 89 height 50
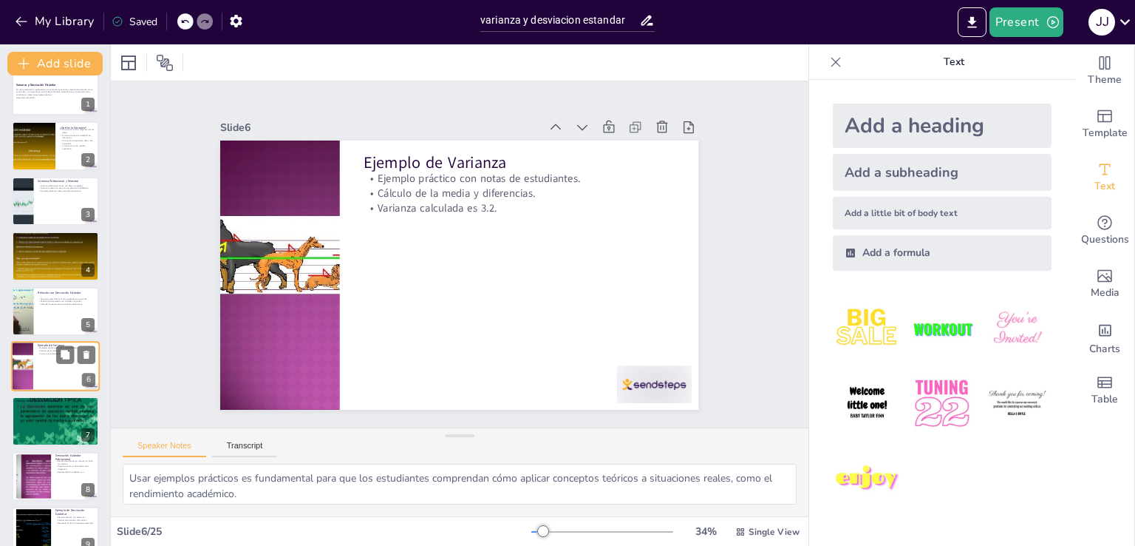
scroll to position [76, 0]
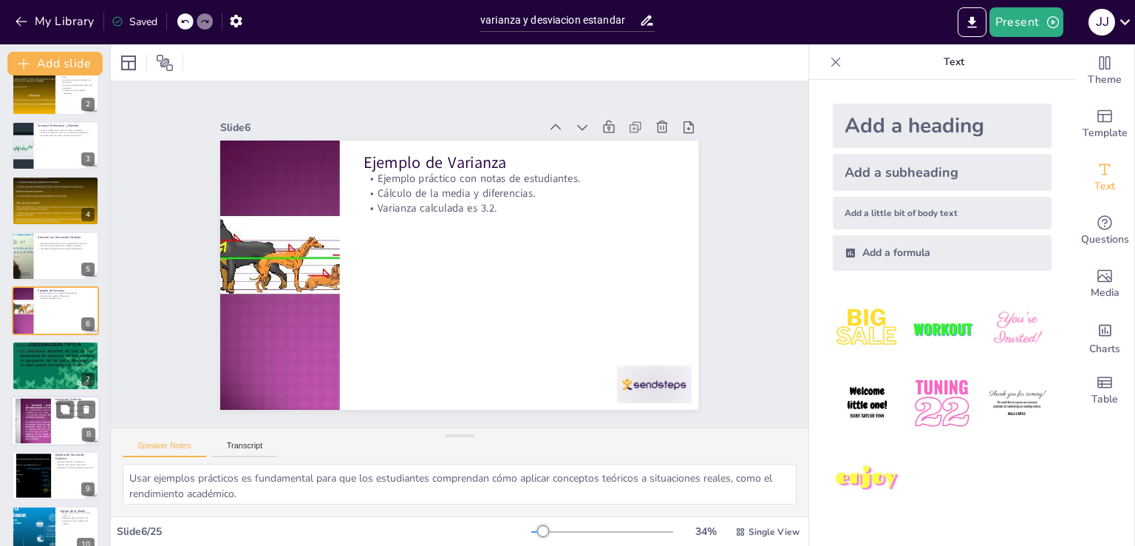
click at [44, 421] on div at bounding box center [33, 420] width 60 height 45
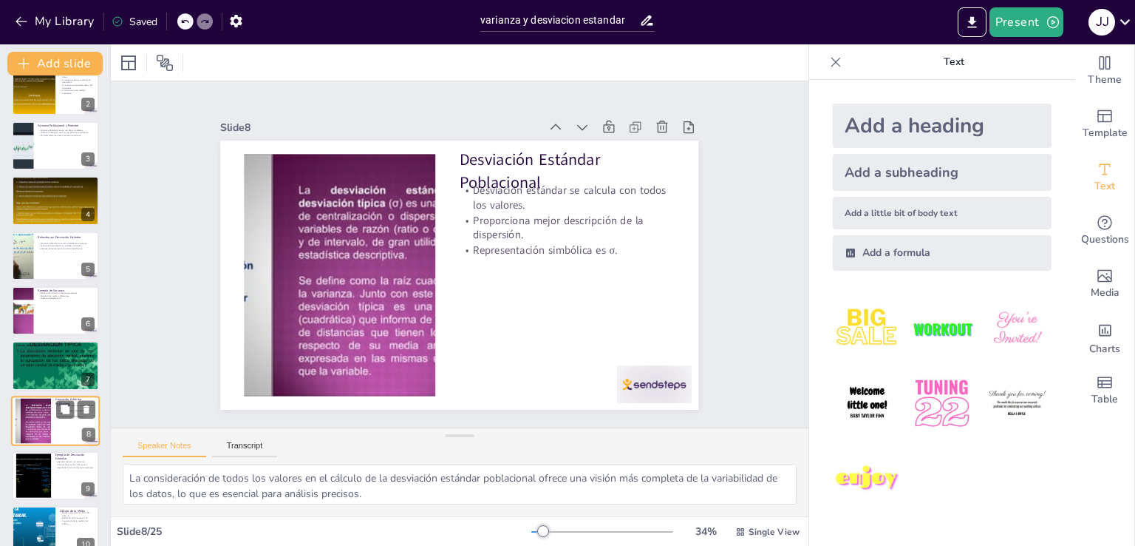
scroll to position [186, 0]
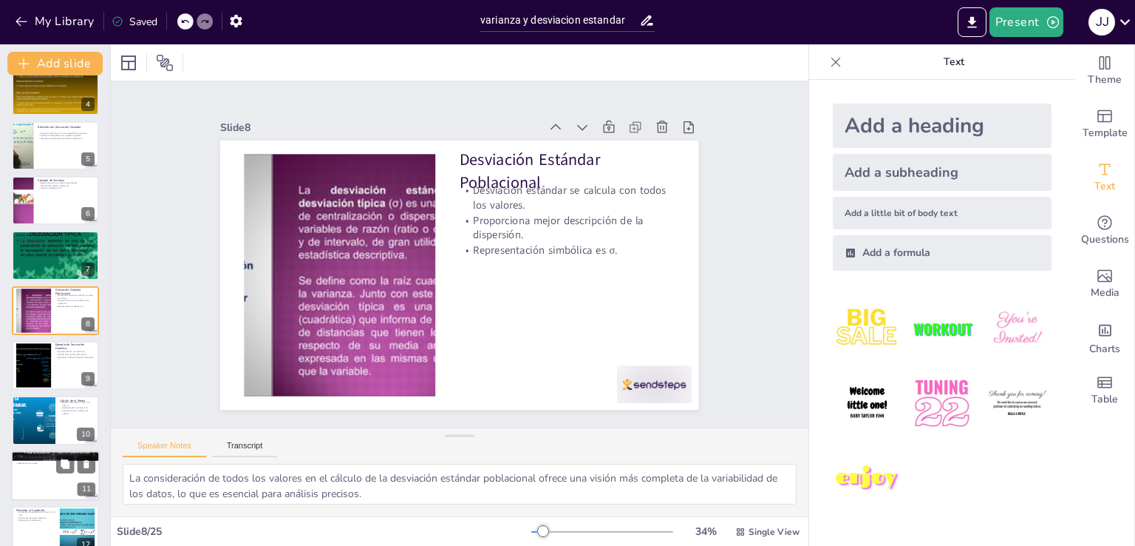
click at [44, 471] on div at bounding box center [55, 475] width 89 height 50
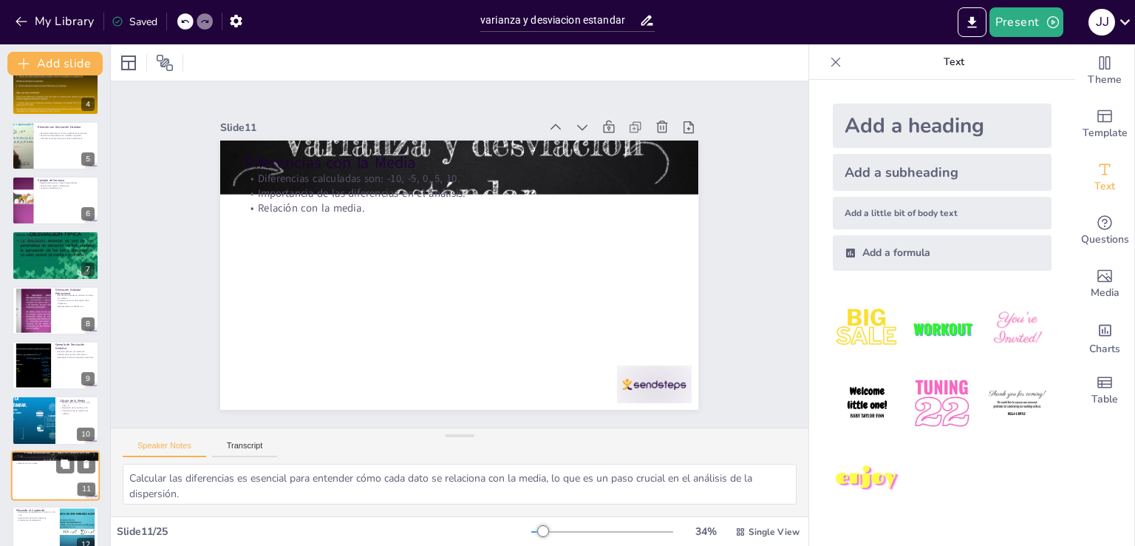
scroll to position [351, 0]
